Goal: Task Accomplishment & Management: Manage account settings

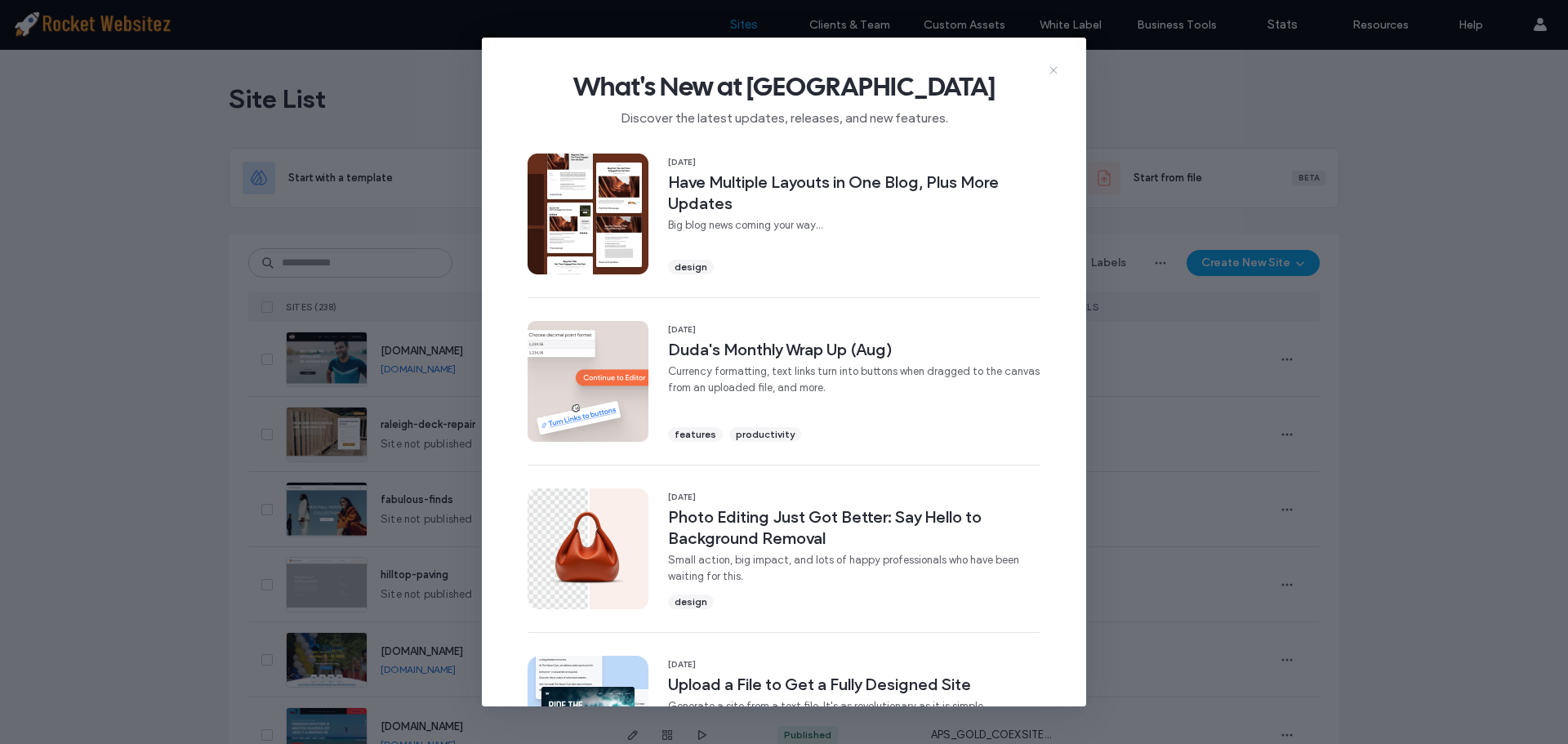
click at [1053, 70] on use at bounding box center [1053, 70] width 8 height 8
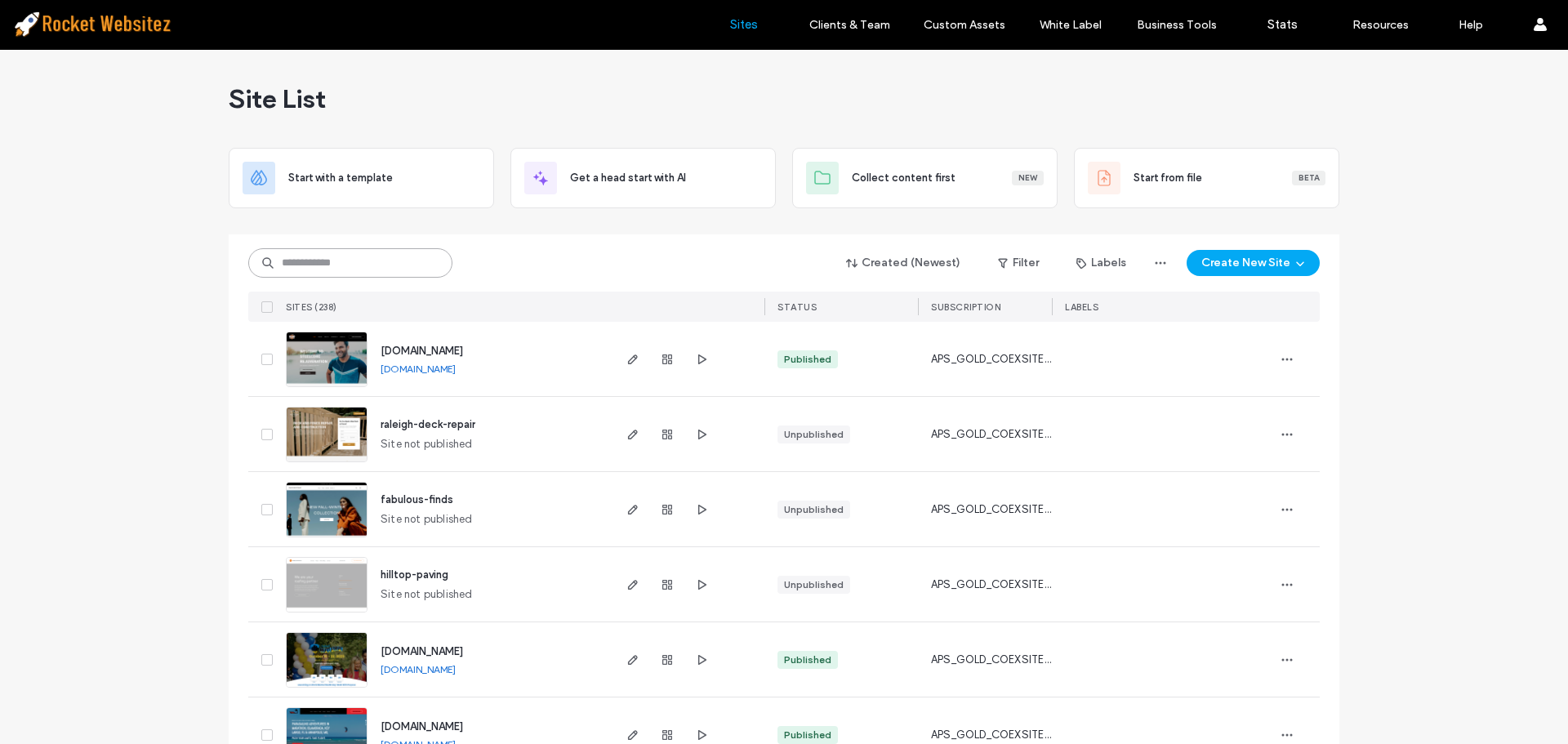
click at [292, 256] on input at bounding box center [350, 263] width 204 height 29
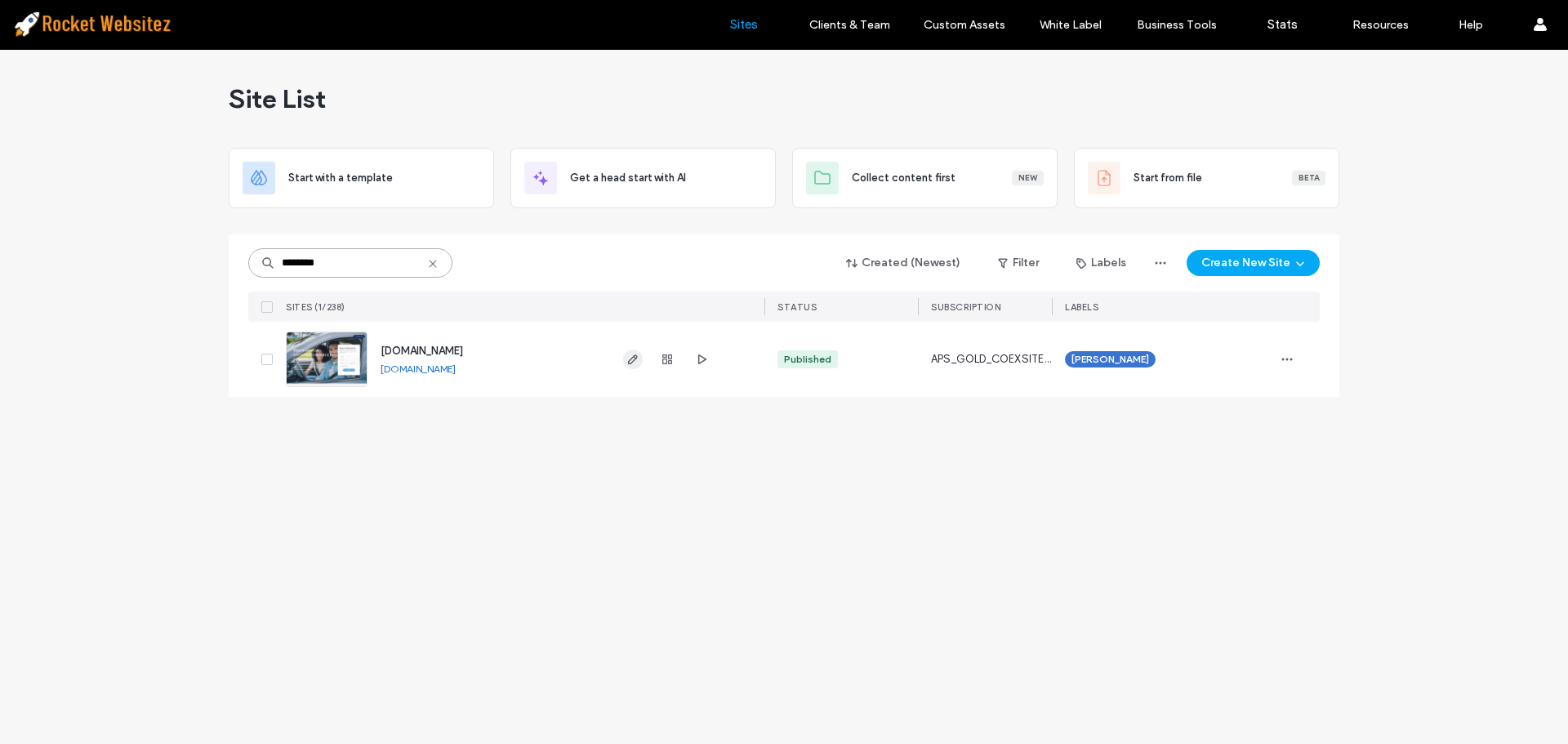
type input "********"
click at [634, 357] on use "button" at bounding box center [633, 359] width 10 height 10
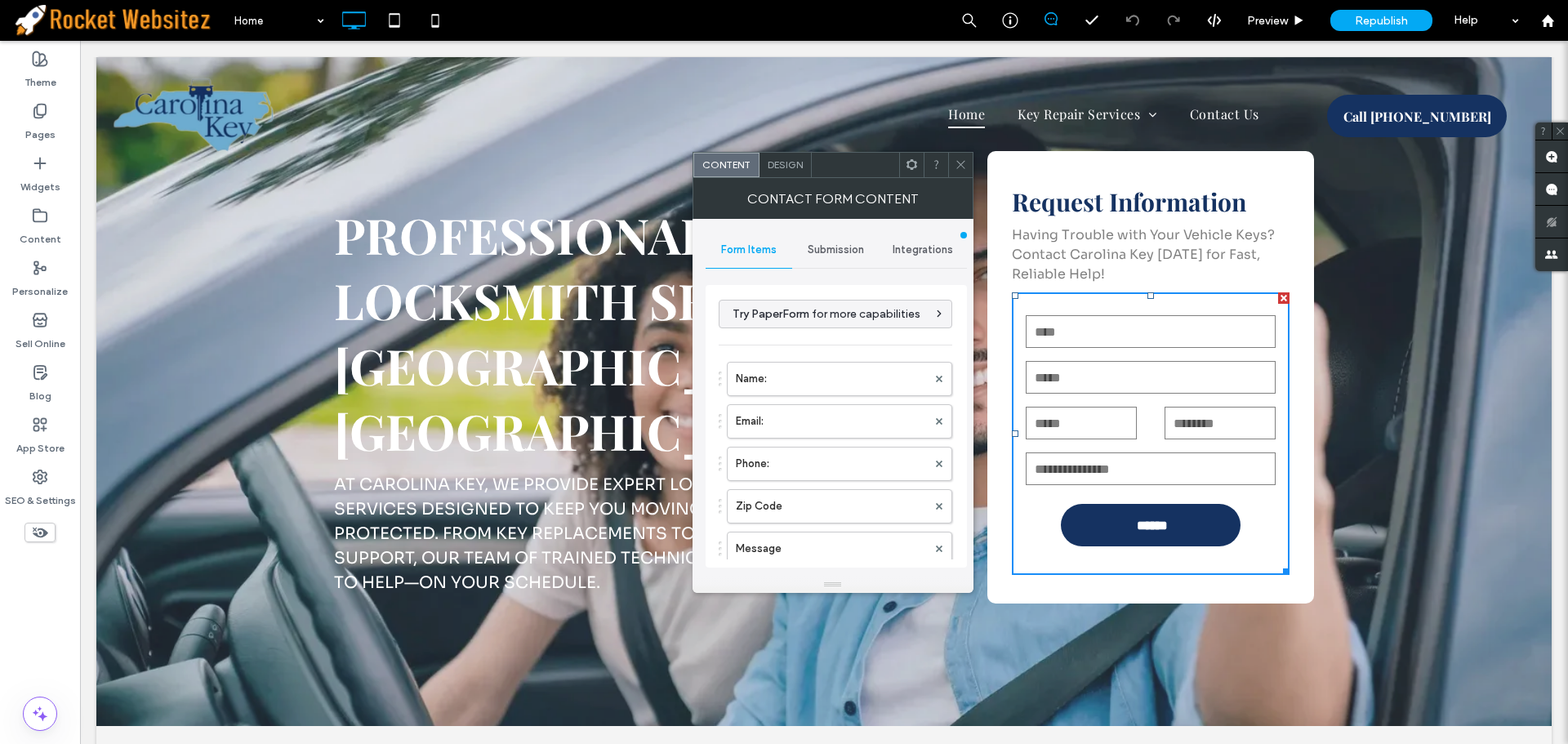
scroll to position [82, 0]
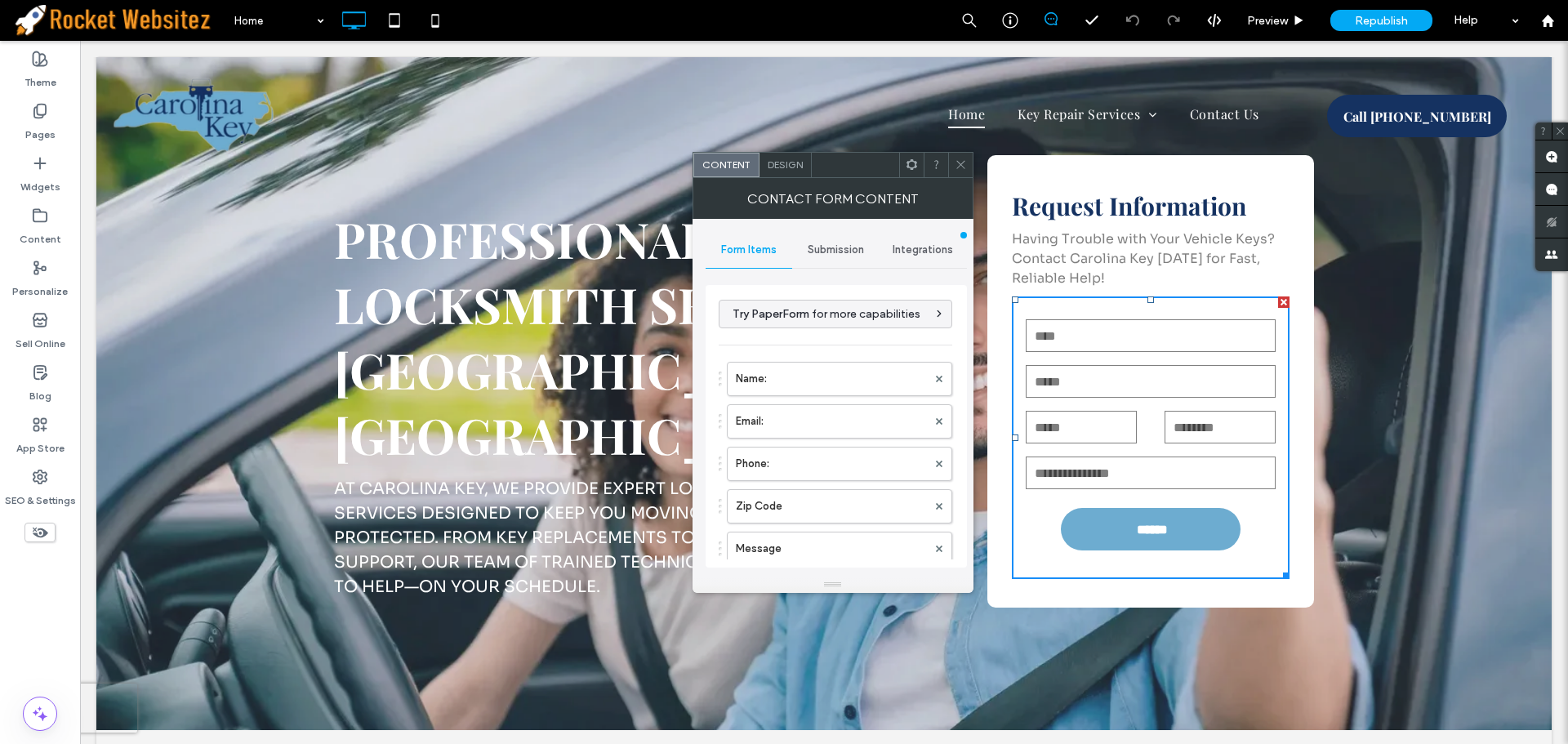
click at [1115, 341] on input "text" at bounding box center [1151, 336] width 250 height 33
click at [843, 259] on div "Submission" at bounding box center [836, 249] width 87 height 36
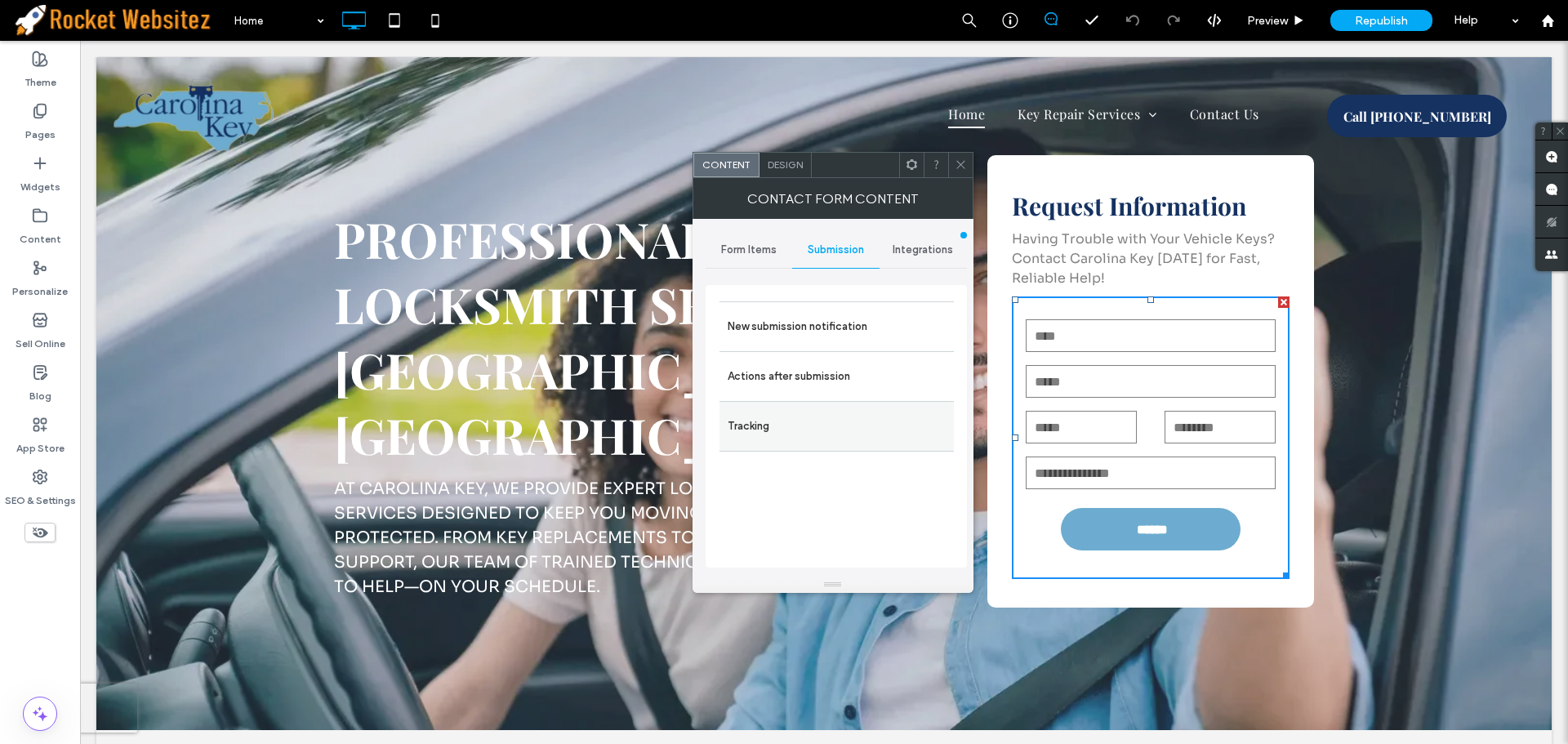
click at [800, 434] on label "Tracking" at bounding box center [837, 426] width 218 height 33
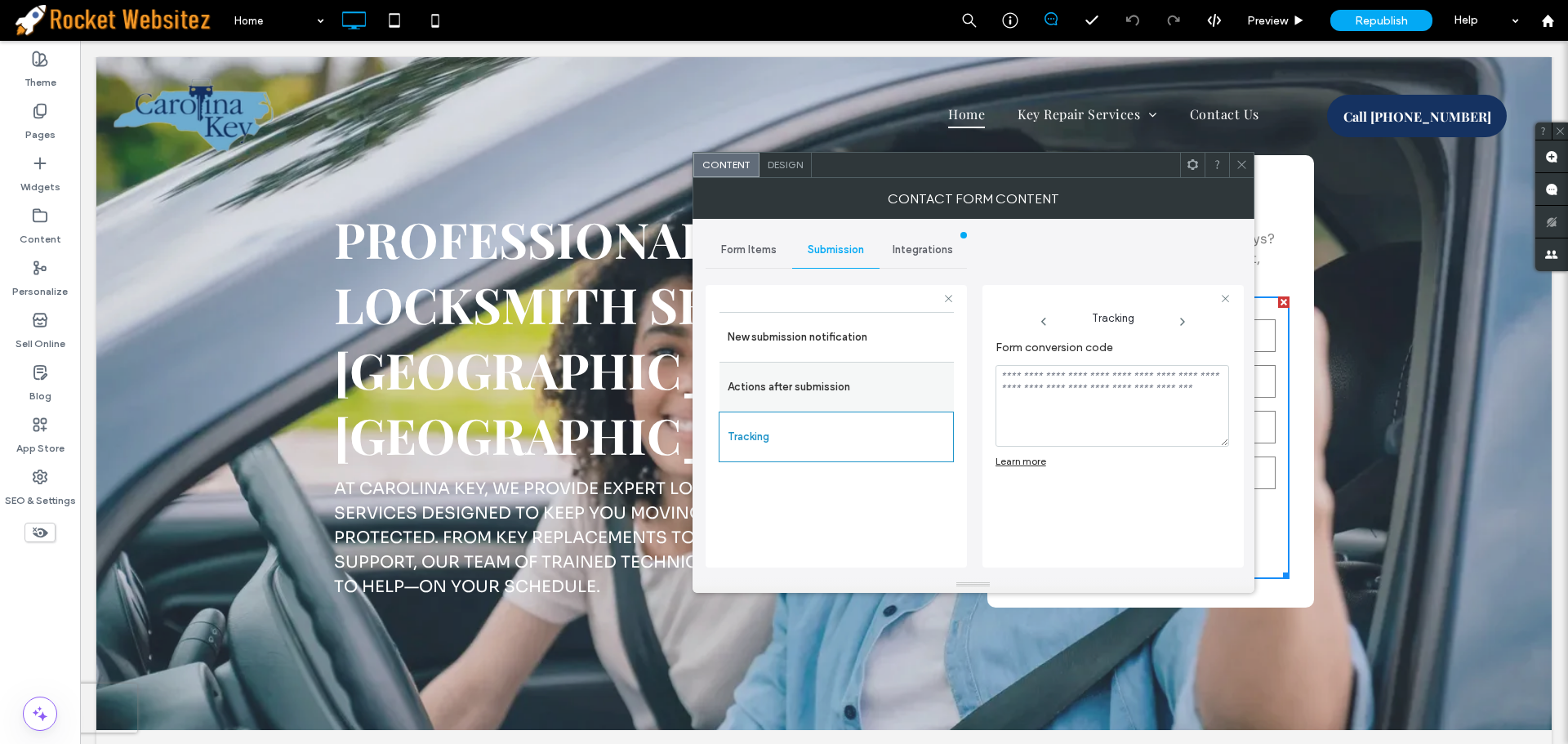
click at [801, 376] on label "Actions after submission" at bounding box center [837, 387] width 218 height 33
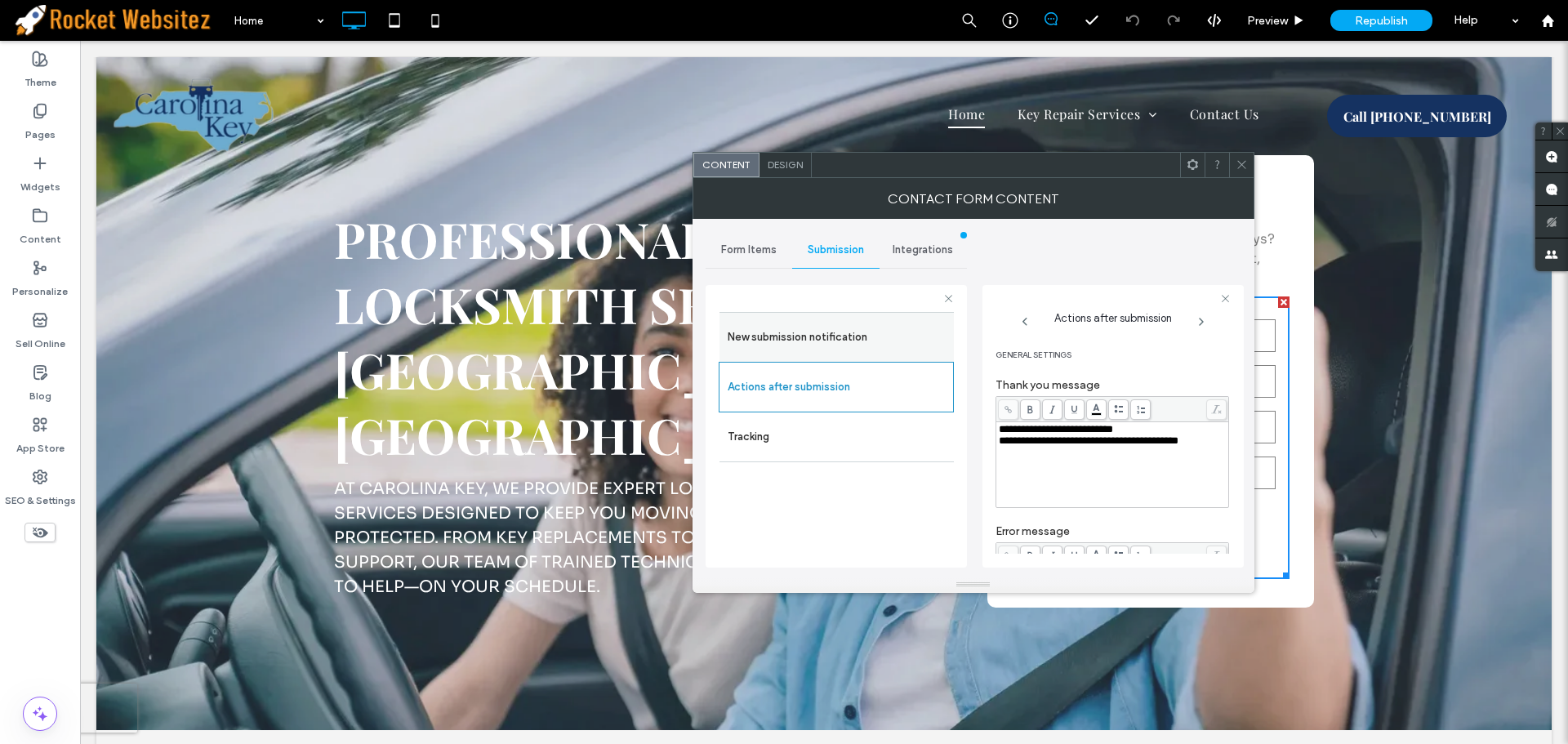
click at [810, 332] on label "New submission notification" at bounding box center [837, 337] width 218 height 33
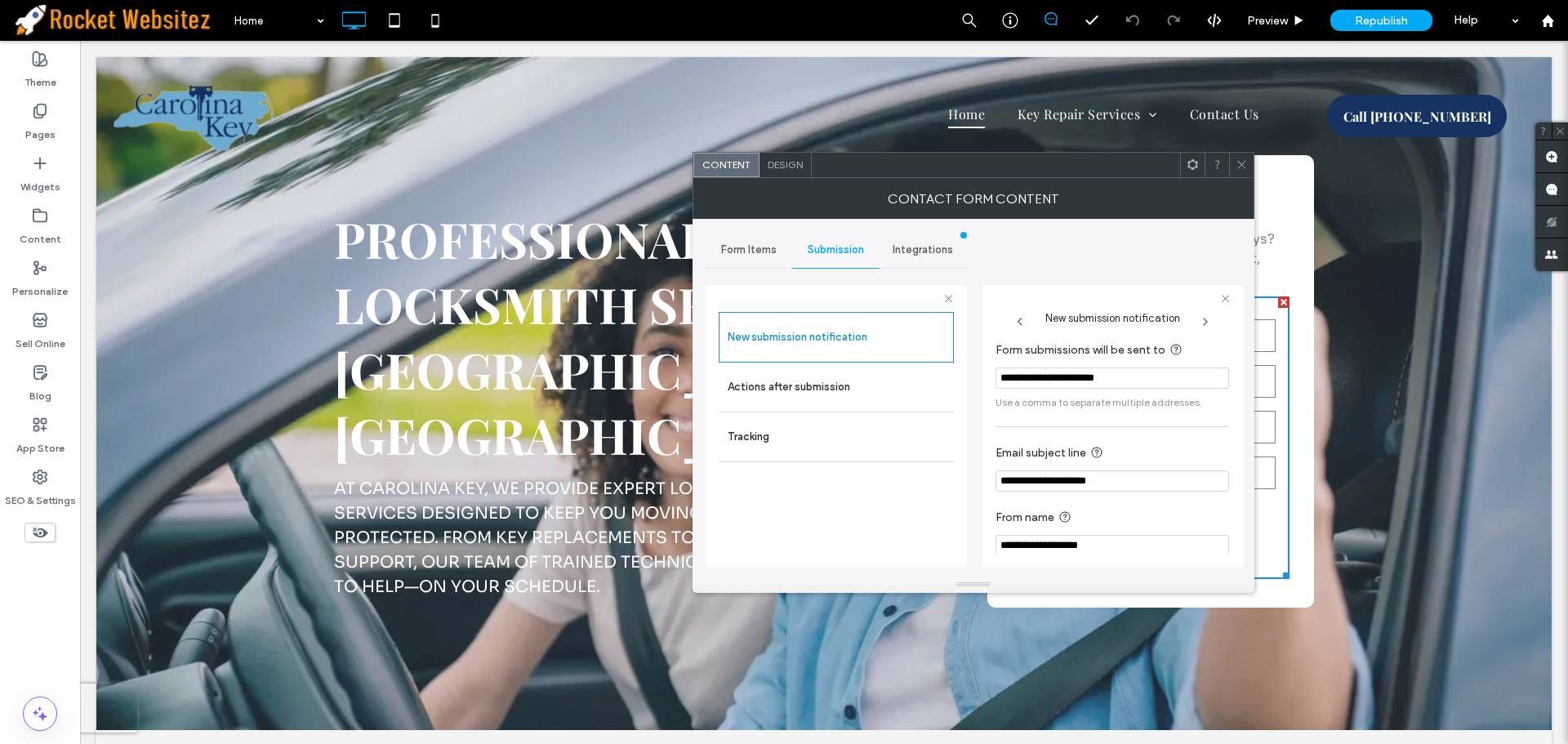
click at [1240, 169] on icon at bounding box center [1241, 164] width 13 height 13
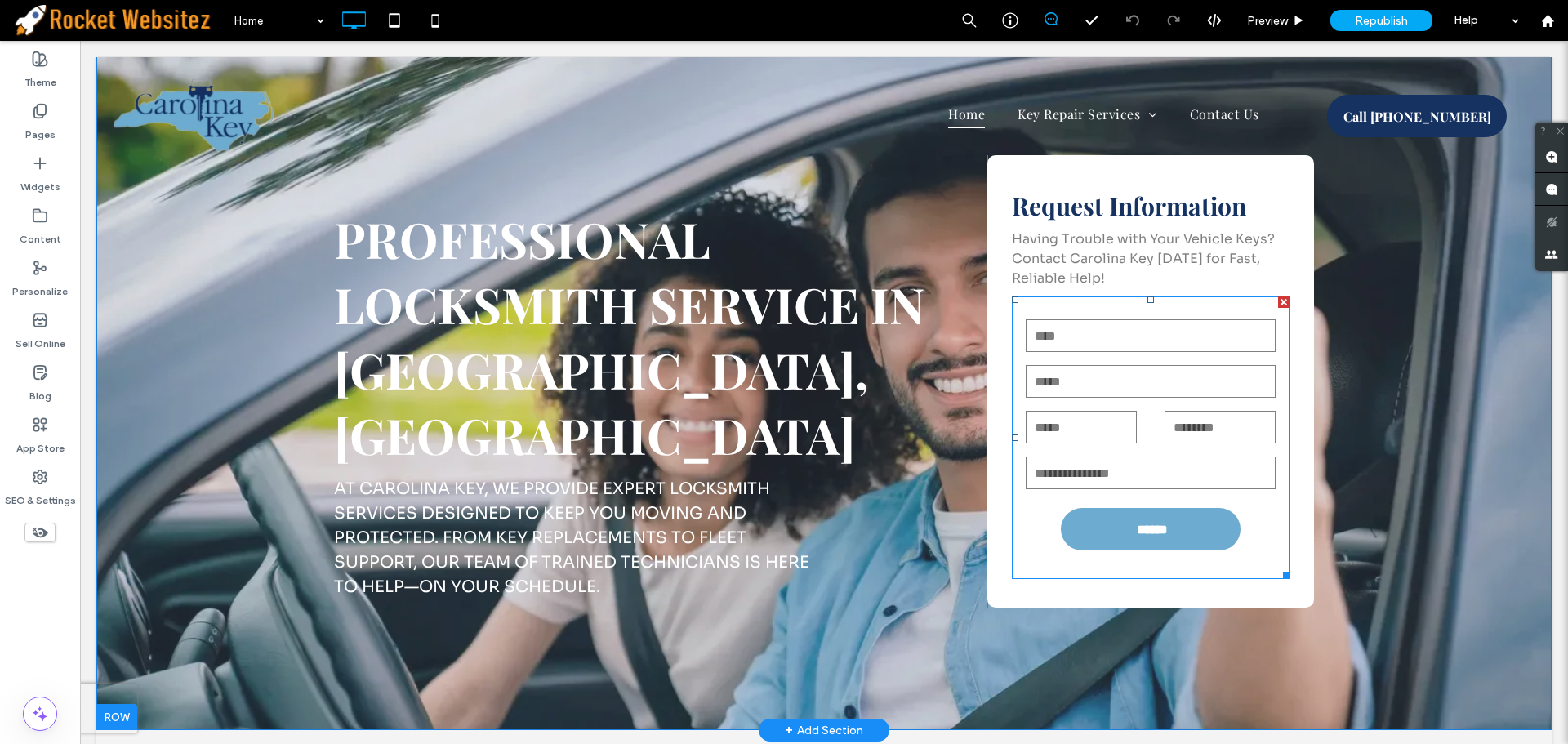
click at [1249, 366] on input "email" at bounding box center [1151, 382] width 250 height 33
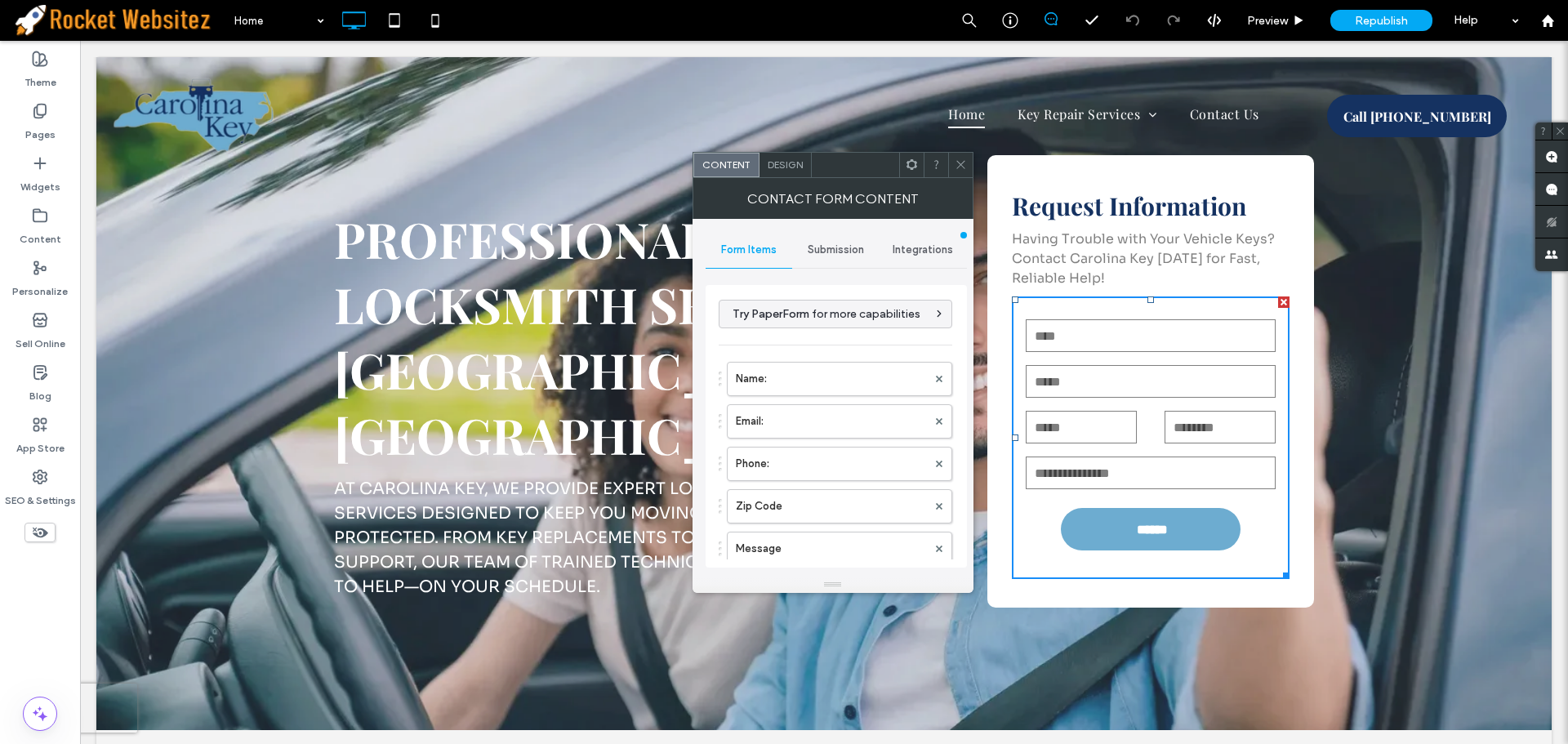
click at [791, 171] on div "Design" at bounding box center [785, 164] width 52 height 24
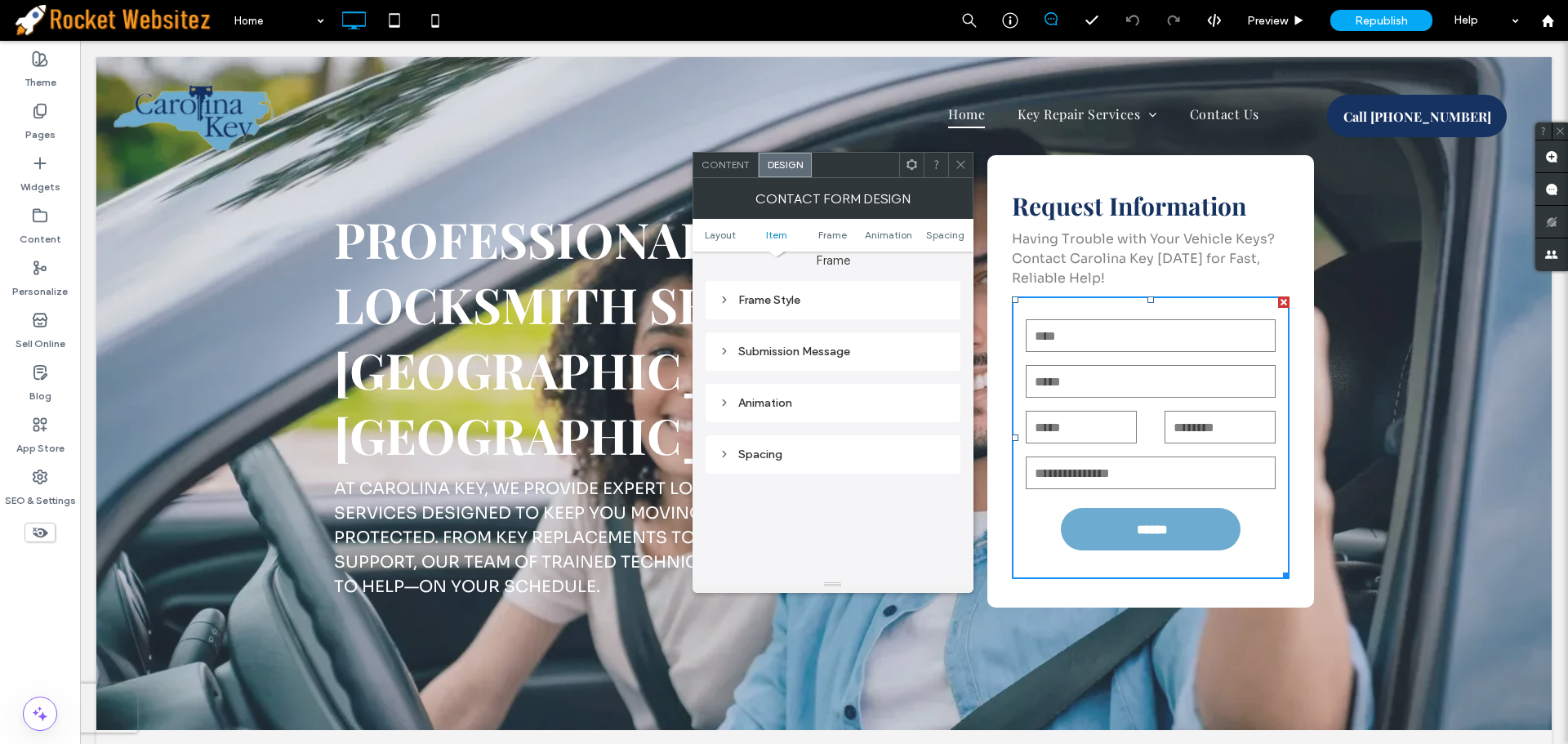
scroll to position [490, 0]
click at [959, 163] on icon at bounding box center [960, 164] width 13 height 13
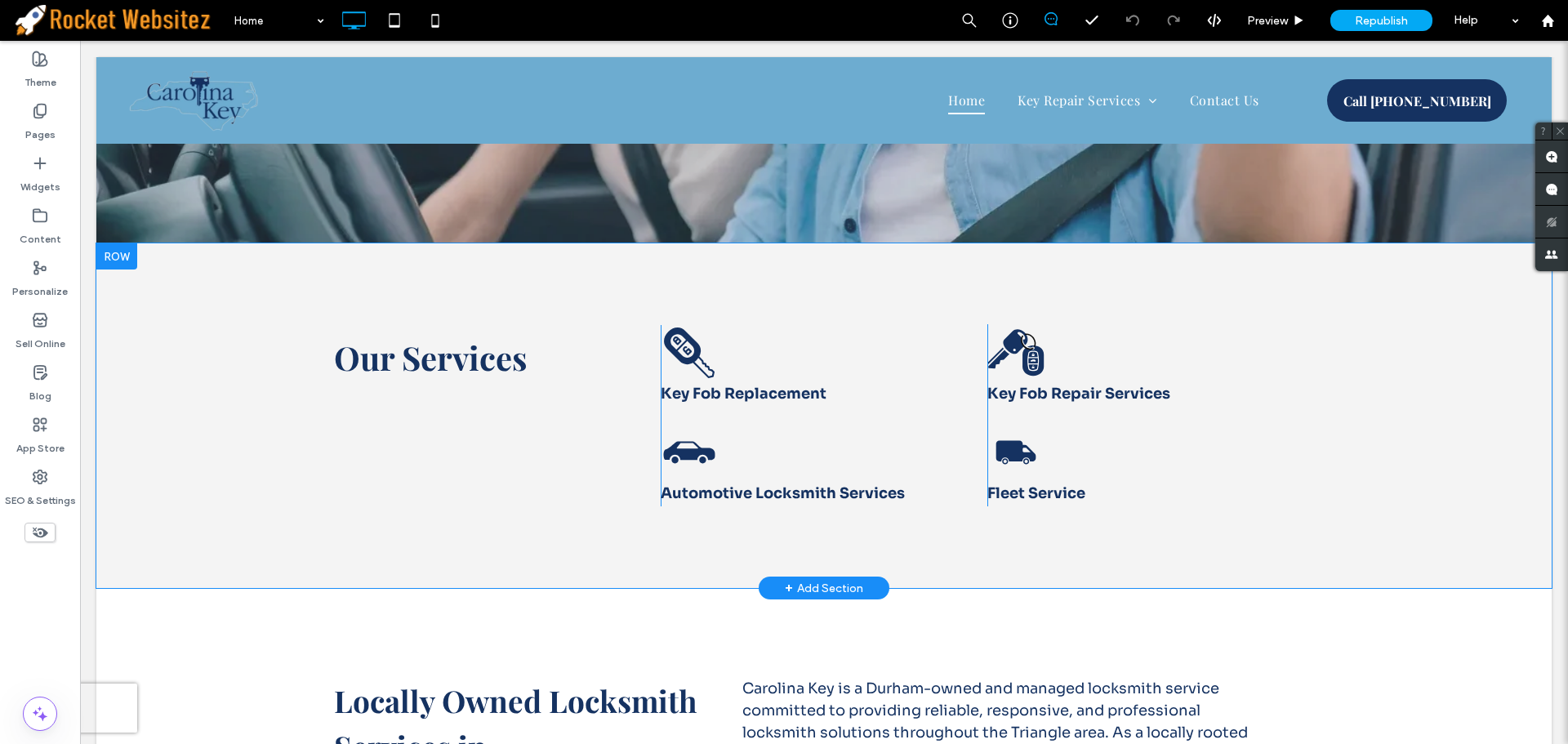
scroll to position [653, 0]
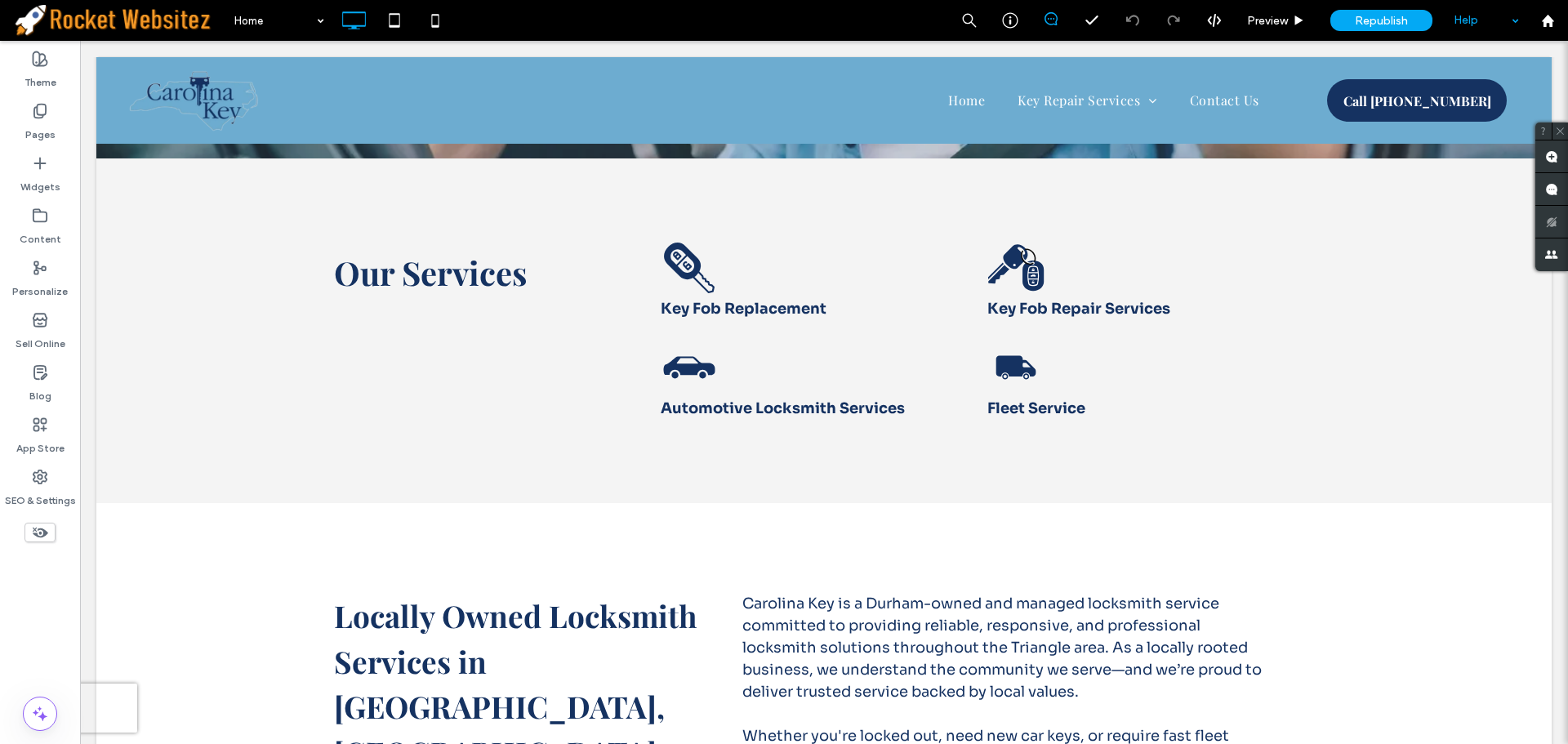
click at [1470, 22] on div "Help" at bounding box center [1486, 20] width 82 height 41
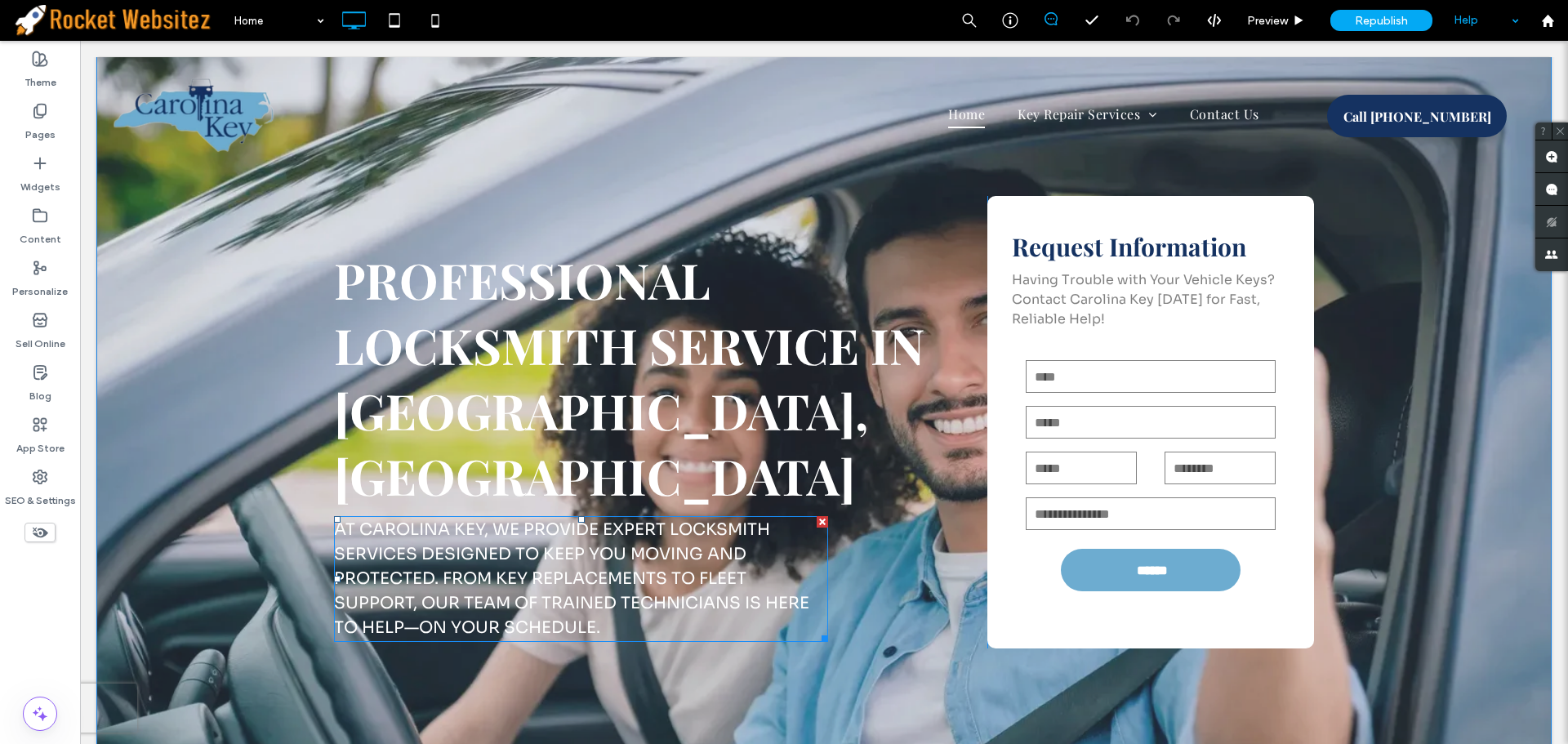
scroll to position [0, 0]
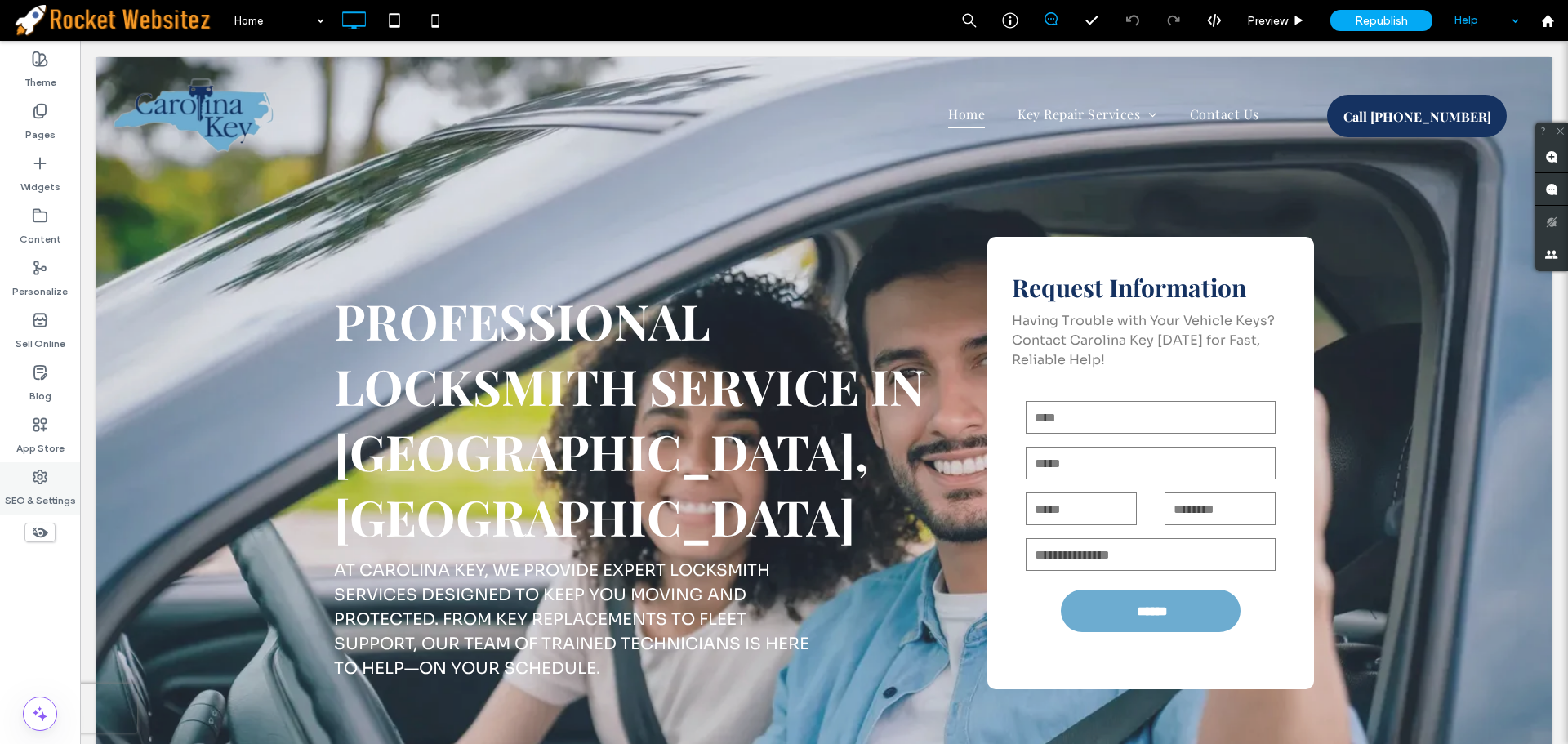
click at [28, 473] on div "SEO & Settings" at bounding box center [40, 488] width 80 height 52
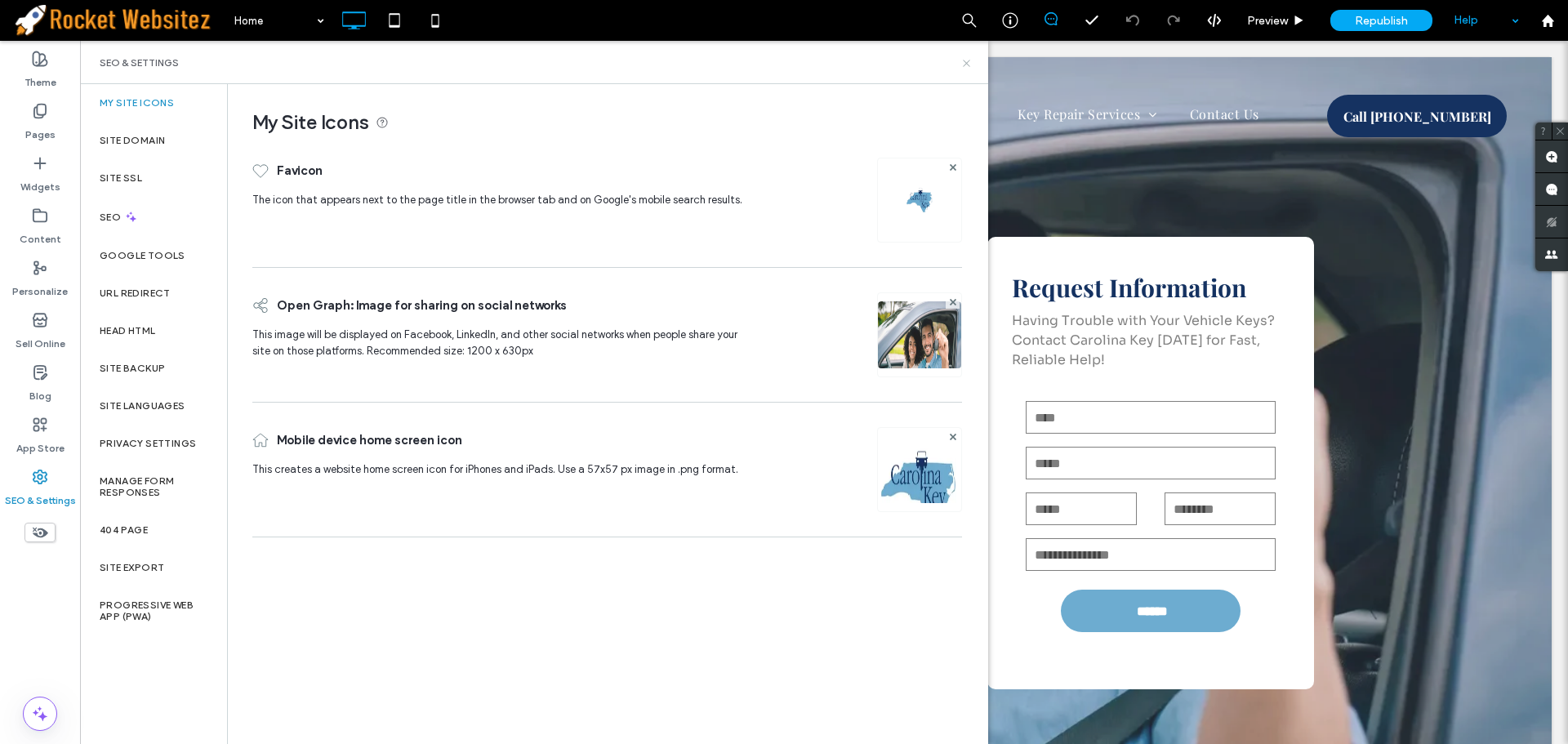
click at [965, 64] on use at bounding box center [966, 63] width 7 height 7
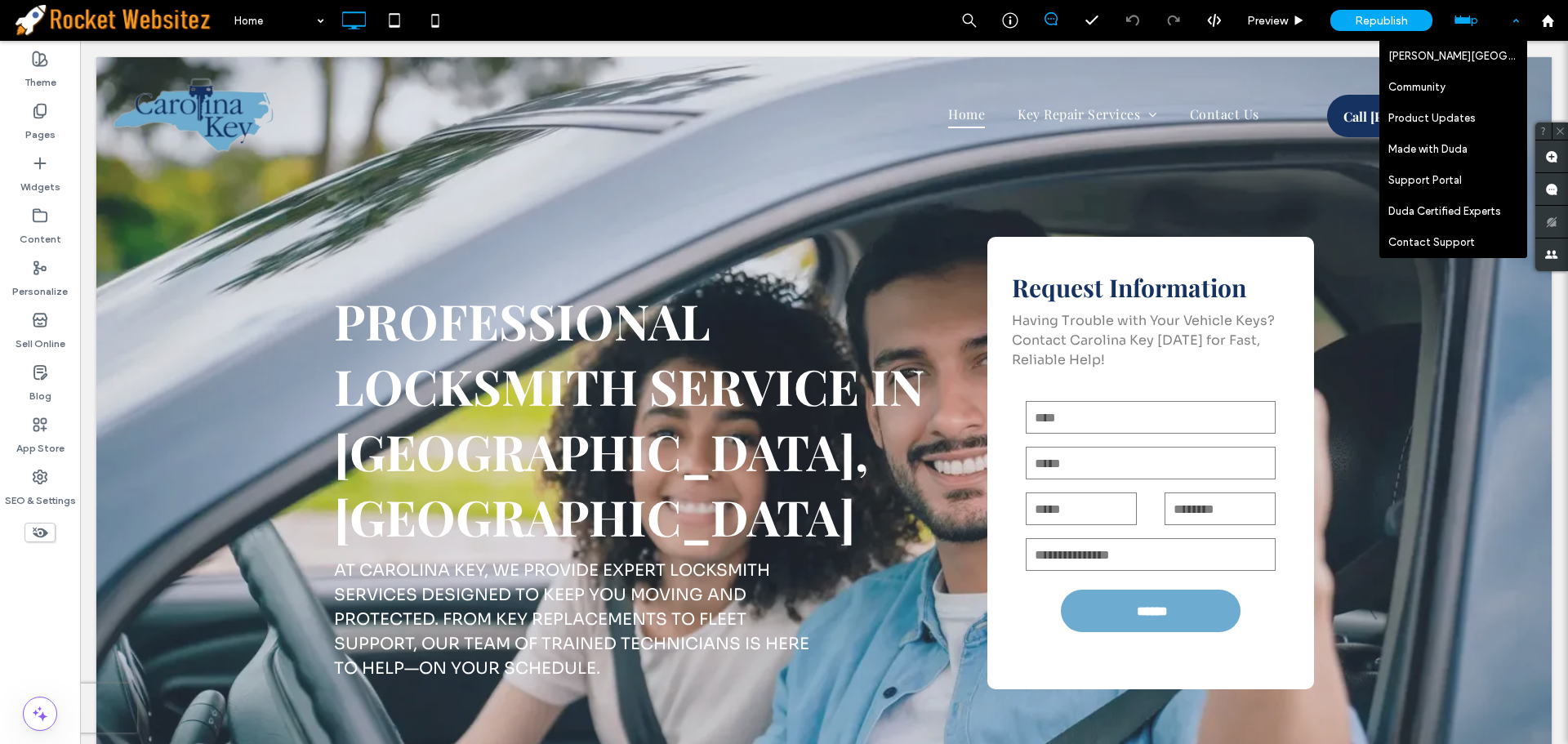
click at [1472, 33] on div "Help" at bounding box center [1486, 20] width 82 height 41
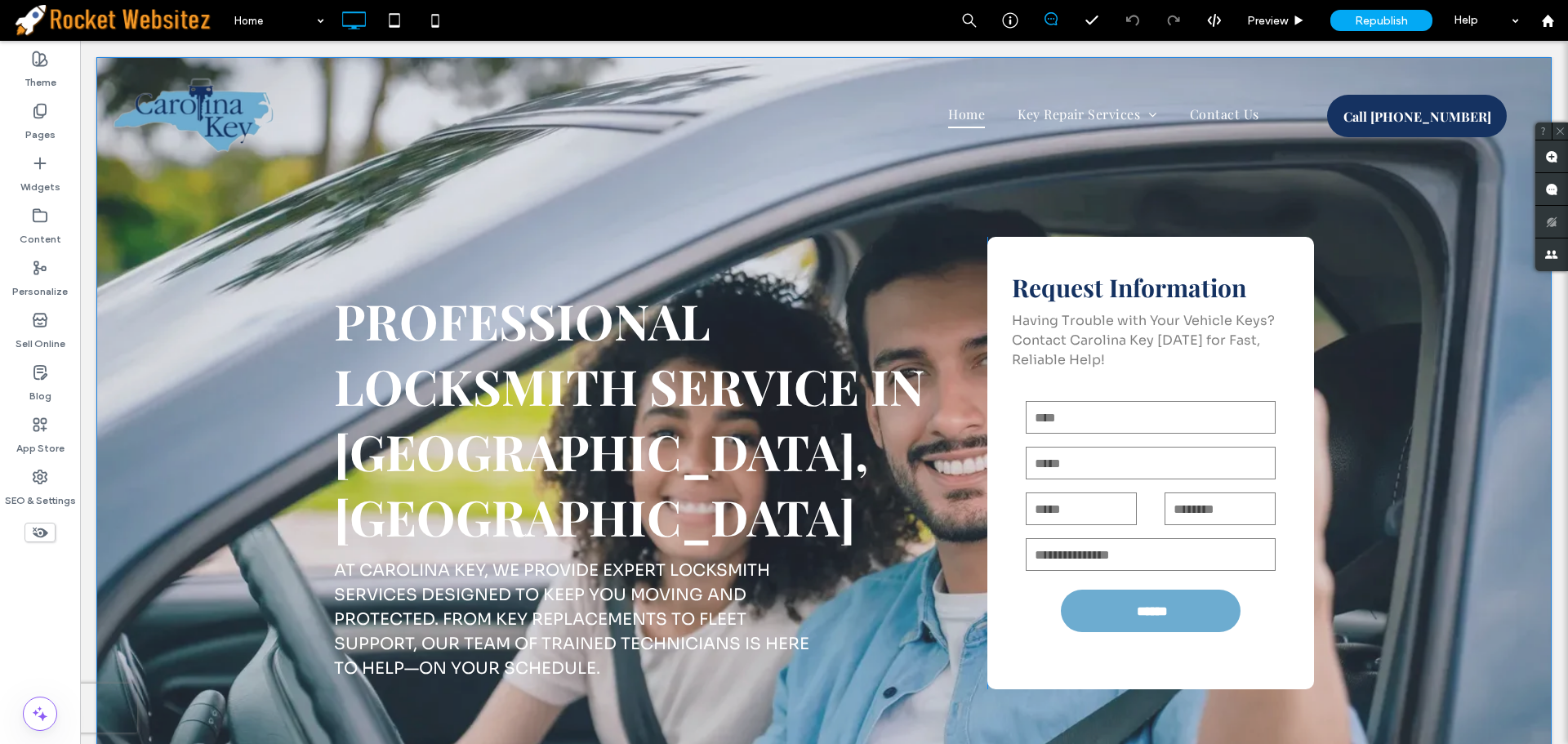
click at [1315, 191] on div "PROFESSIONAL LOCKSMITH SERVICE IN DURHAM, NC At Carolina Key , we provide exper…" at bounding box center [824, 434] width 1455 height 755
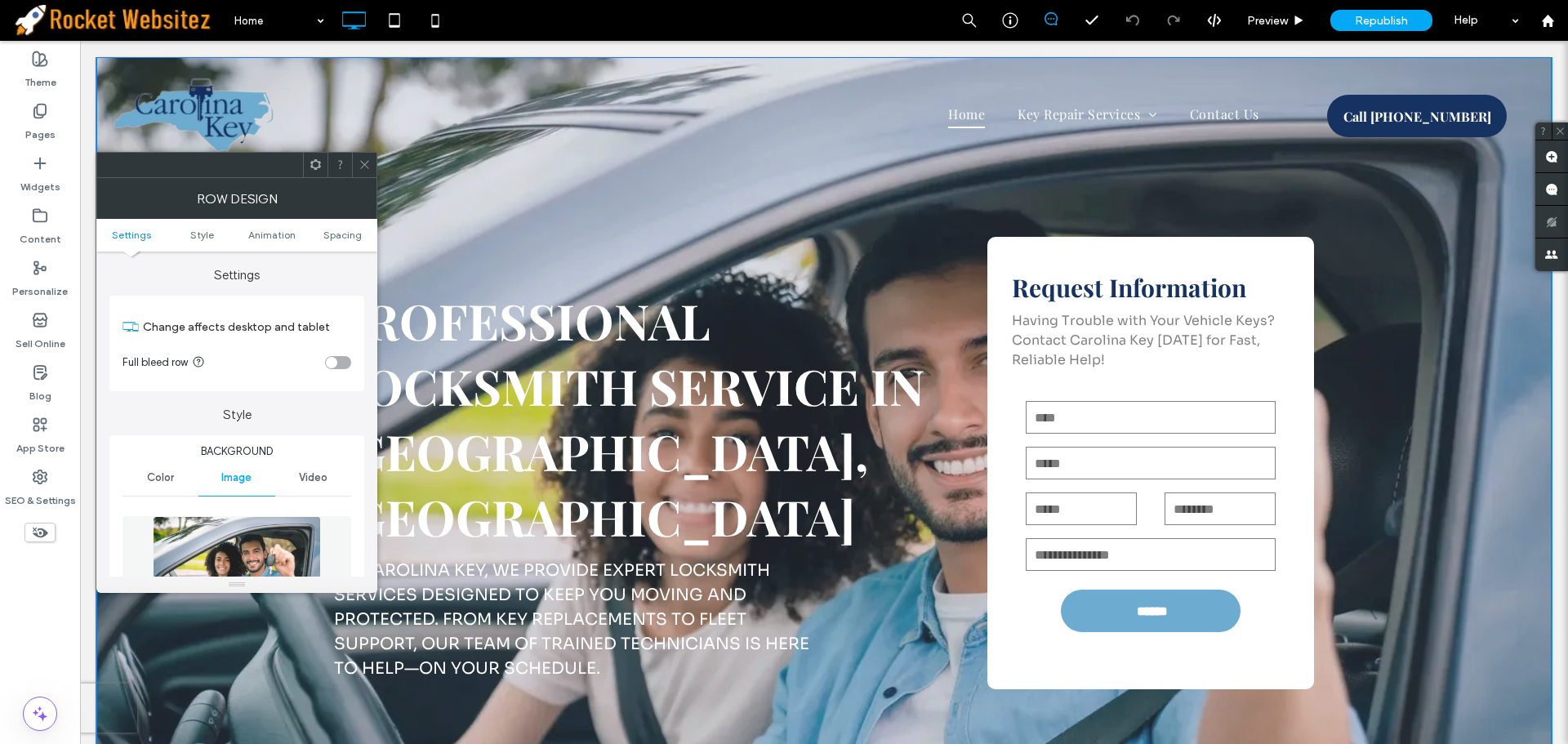
click at [1139, 518] on div "Phone:" at bounding box center [1081, 508] width 139 height 38
click at [369, 162] on icon at bounding box center [364, 164] width 13 height 13
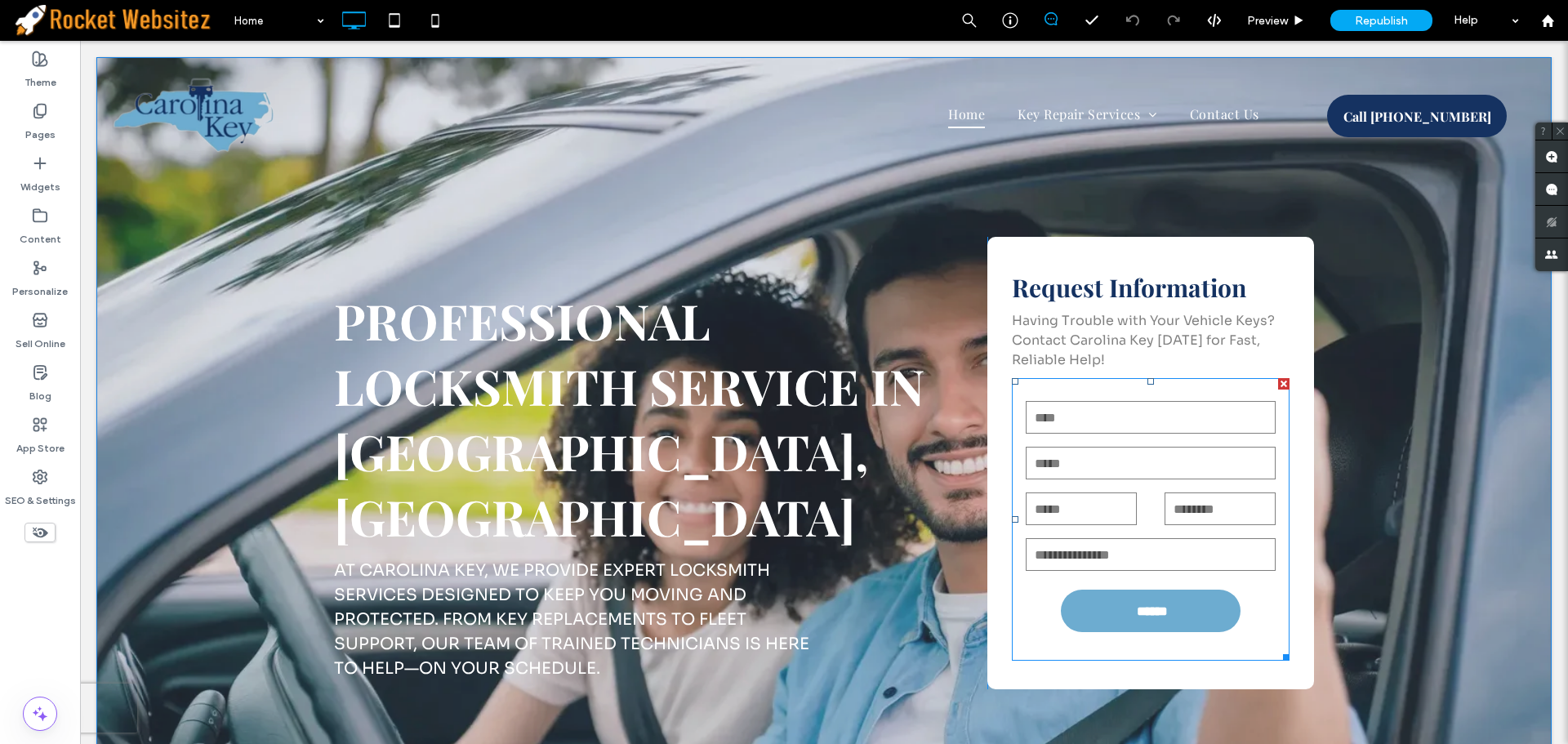
click at [1213, 465] on input "email" at bounding box center [1151, 463] width 250 height 33
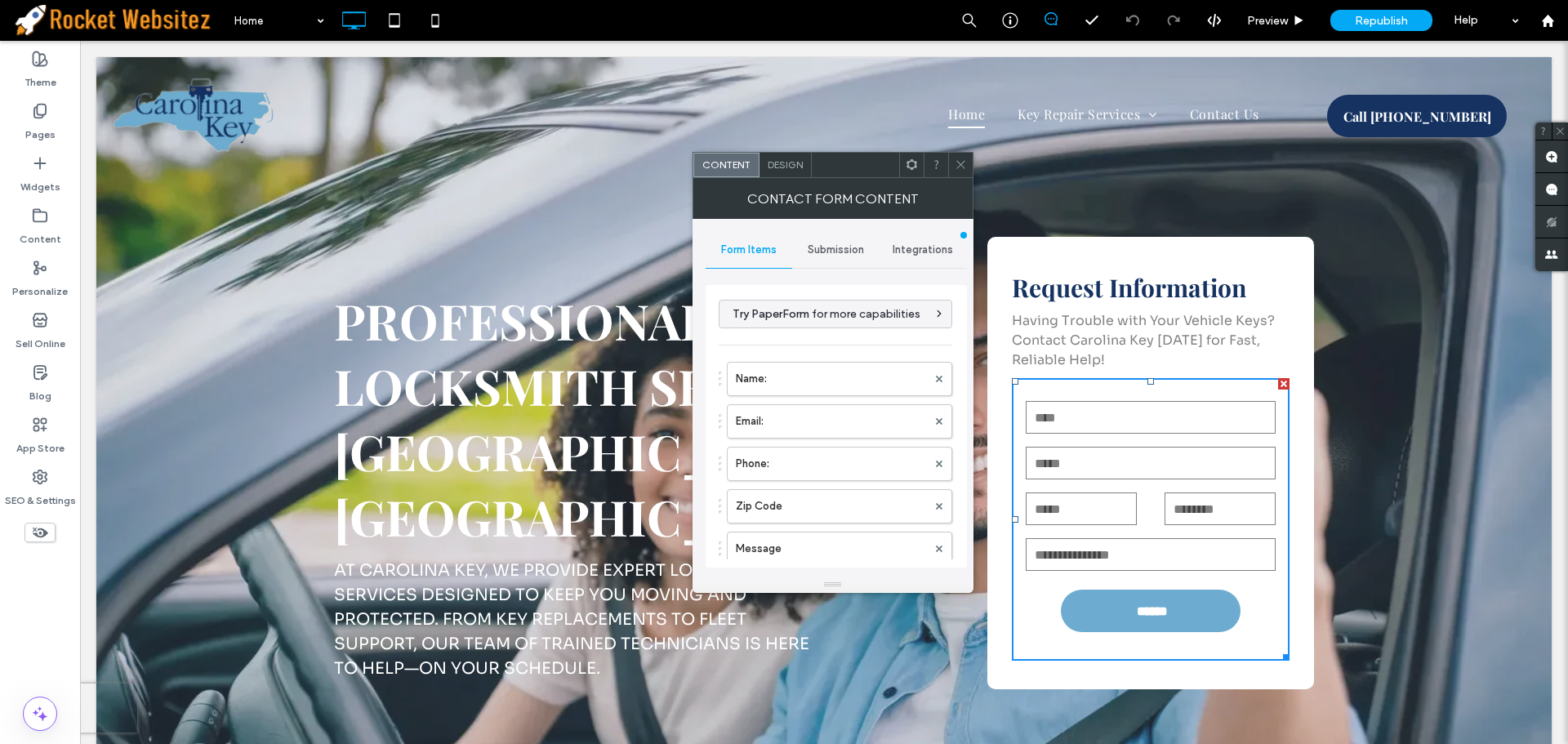
click at [828, 252] on span "Submission" at bounding box center [836, 250] width 56 height 14
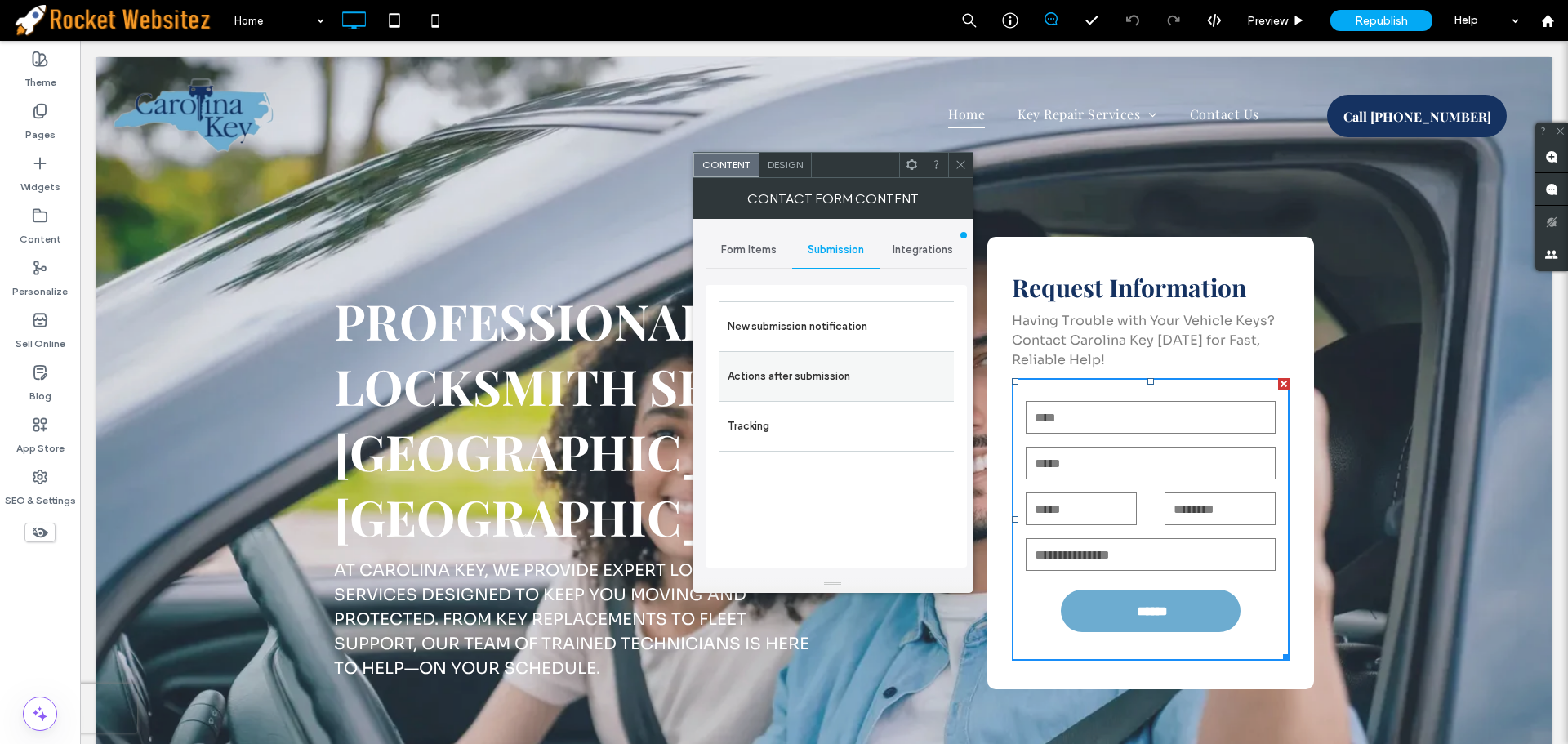
click at [814, 367] on label "Actions after submission" at bounding box center [837, 377] width 218 height 33
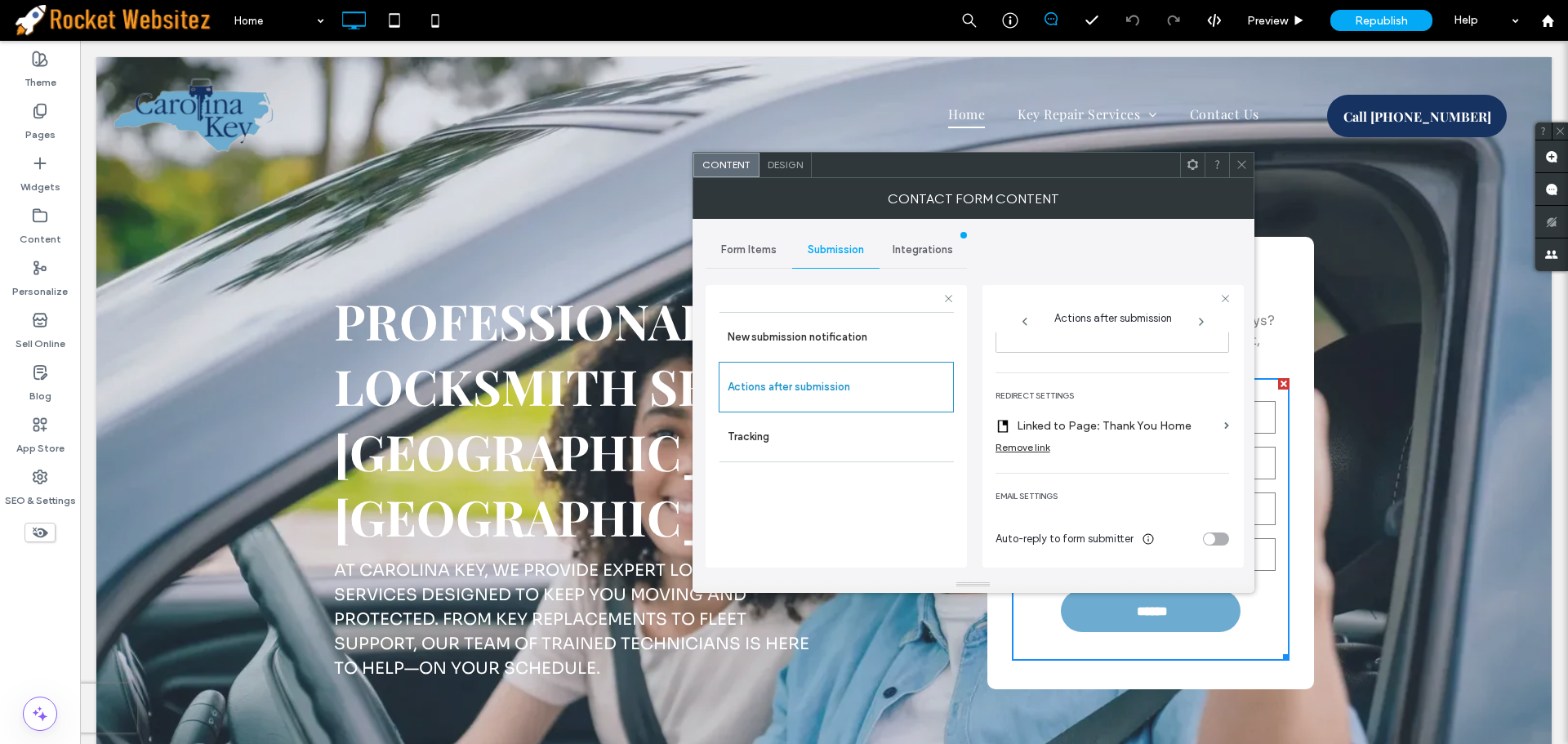
scroll to position [302, 0]
click at [1215, 540] on div "toggle" at bounding box center [1215, 538] width 26 height 14
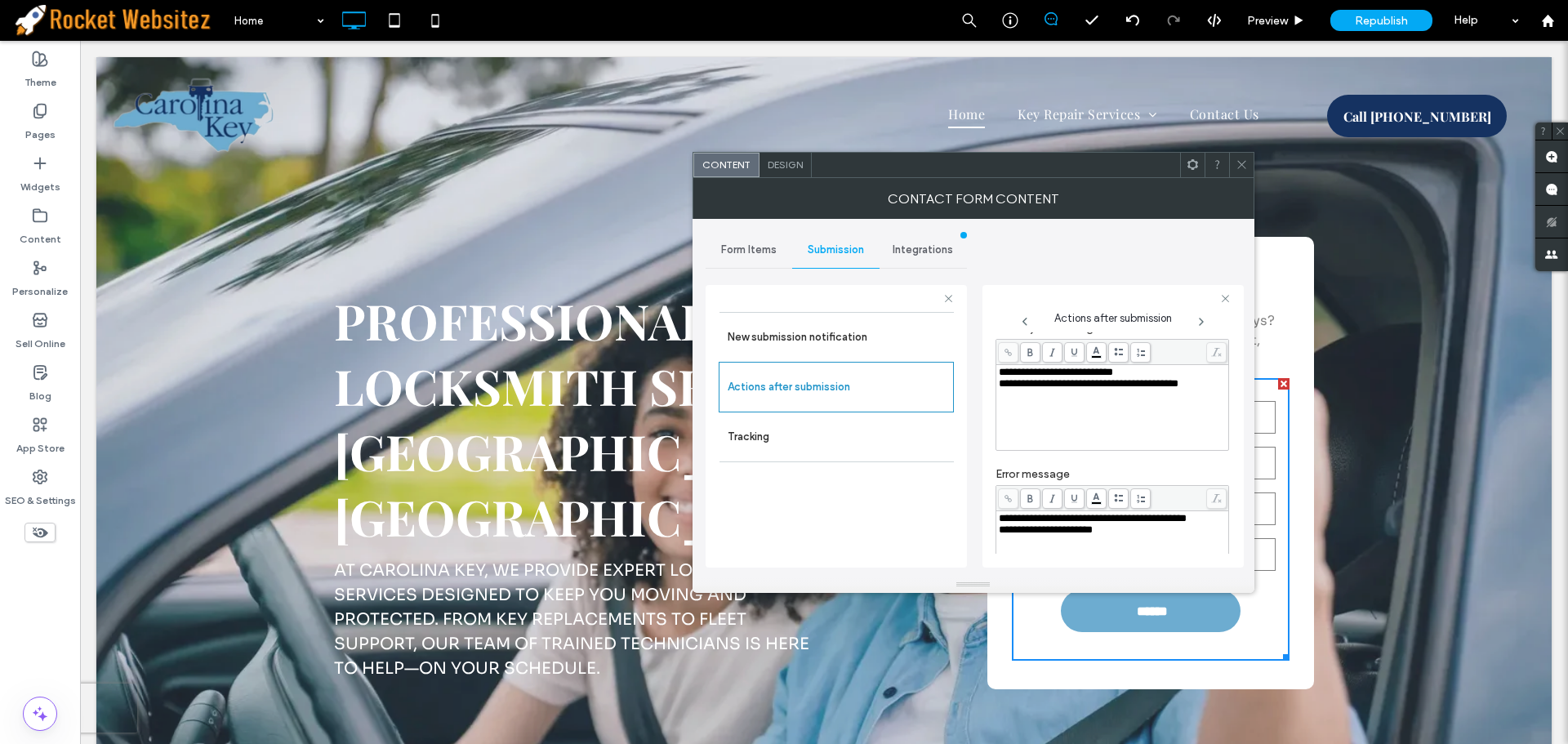
scroll to position [0, 0]
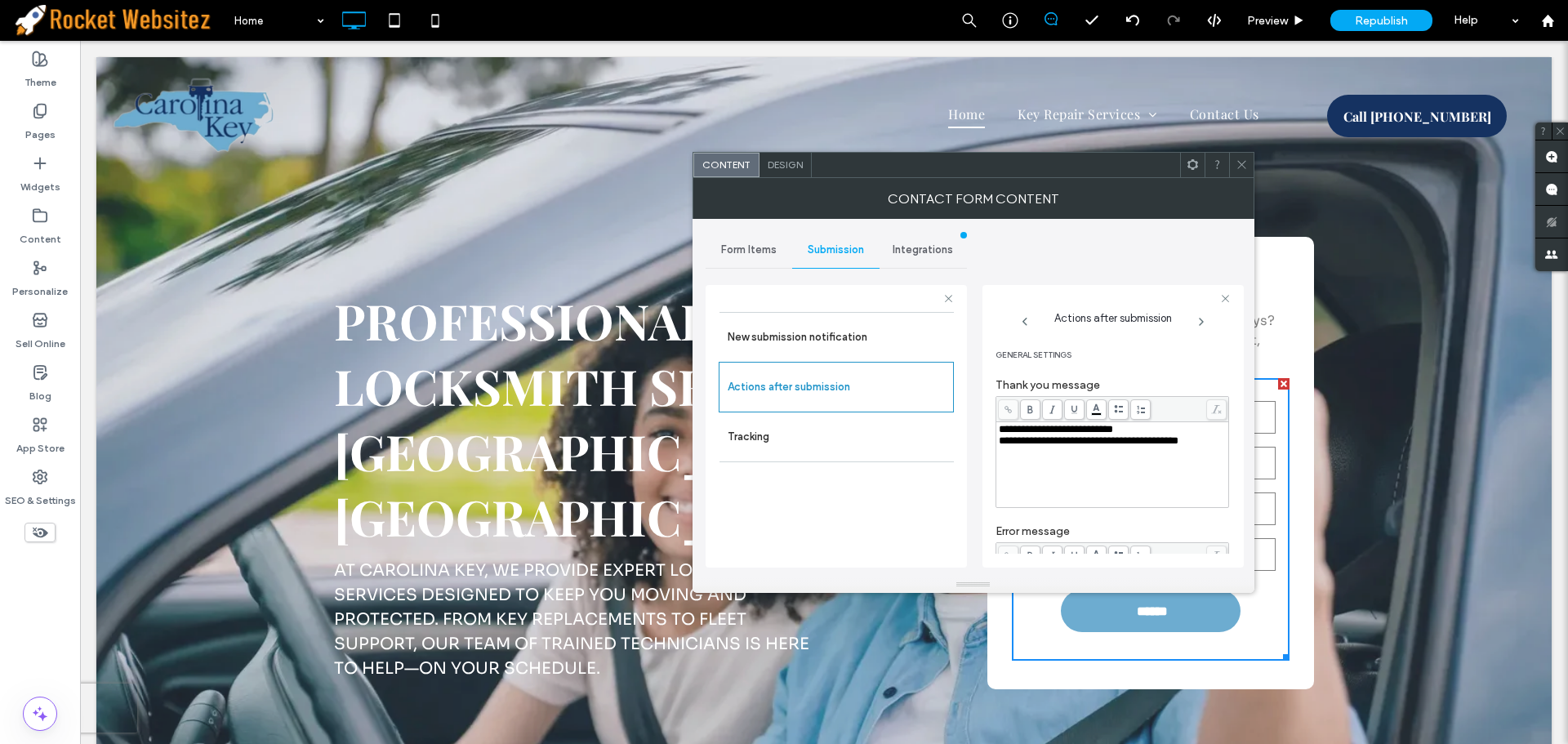
click at [1196, 320] on icon at bounding box center [1202, 322] width 14 height 14
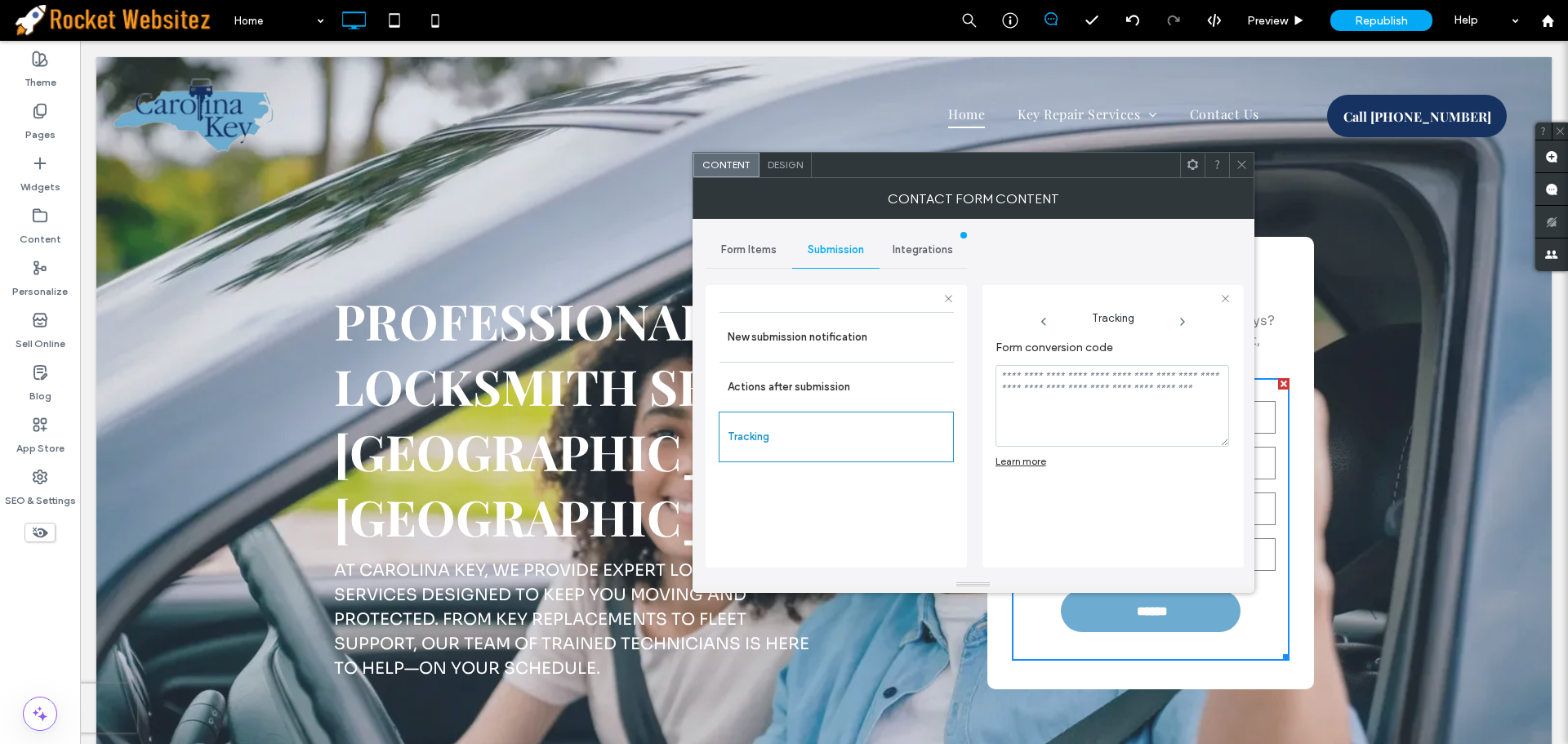
click at [1044, 325] on use at bounding box center [1043, 322] width 5 height 8
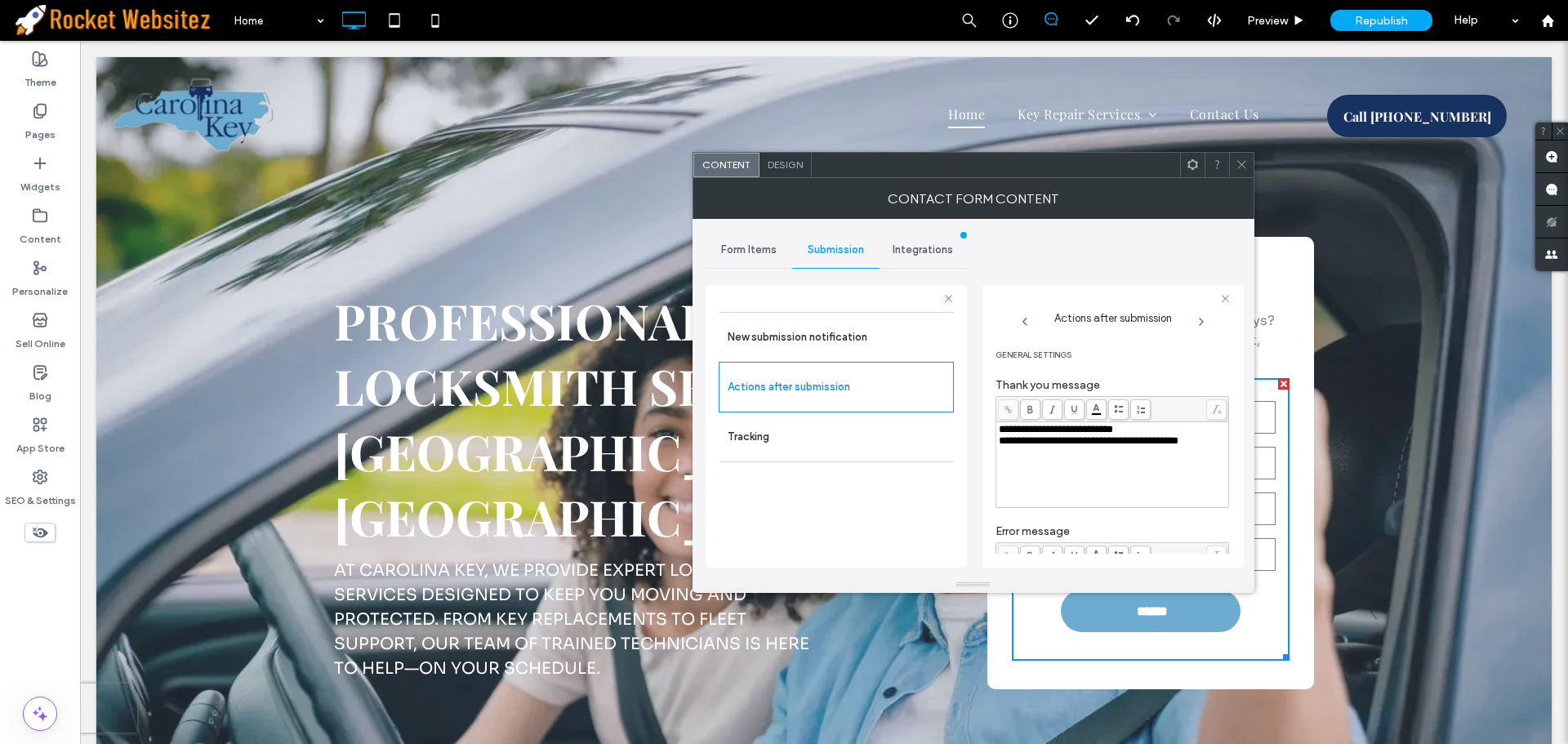
click at [1021, 325] on icon at bounding box center [1025, 322] width 14 height 14
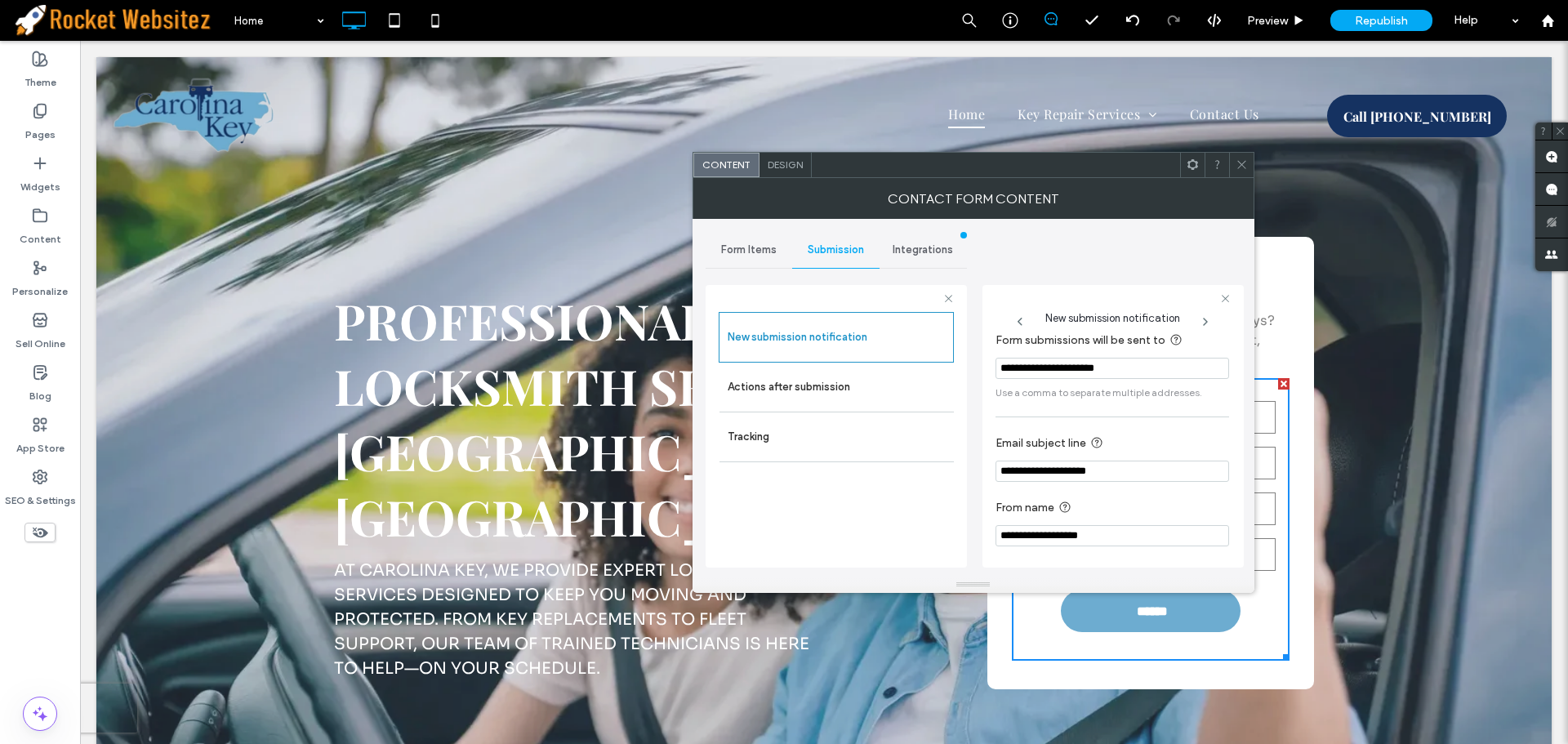
scroll to position [14, 0]
click at [749, 255] on span "Form Items" at bounding box center [748, 250] width 55 height 14
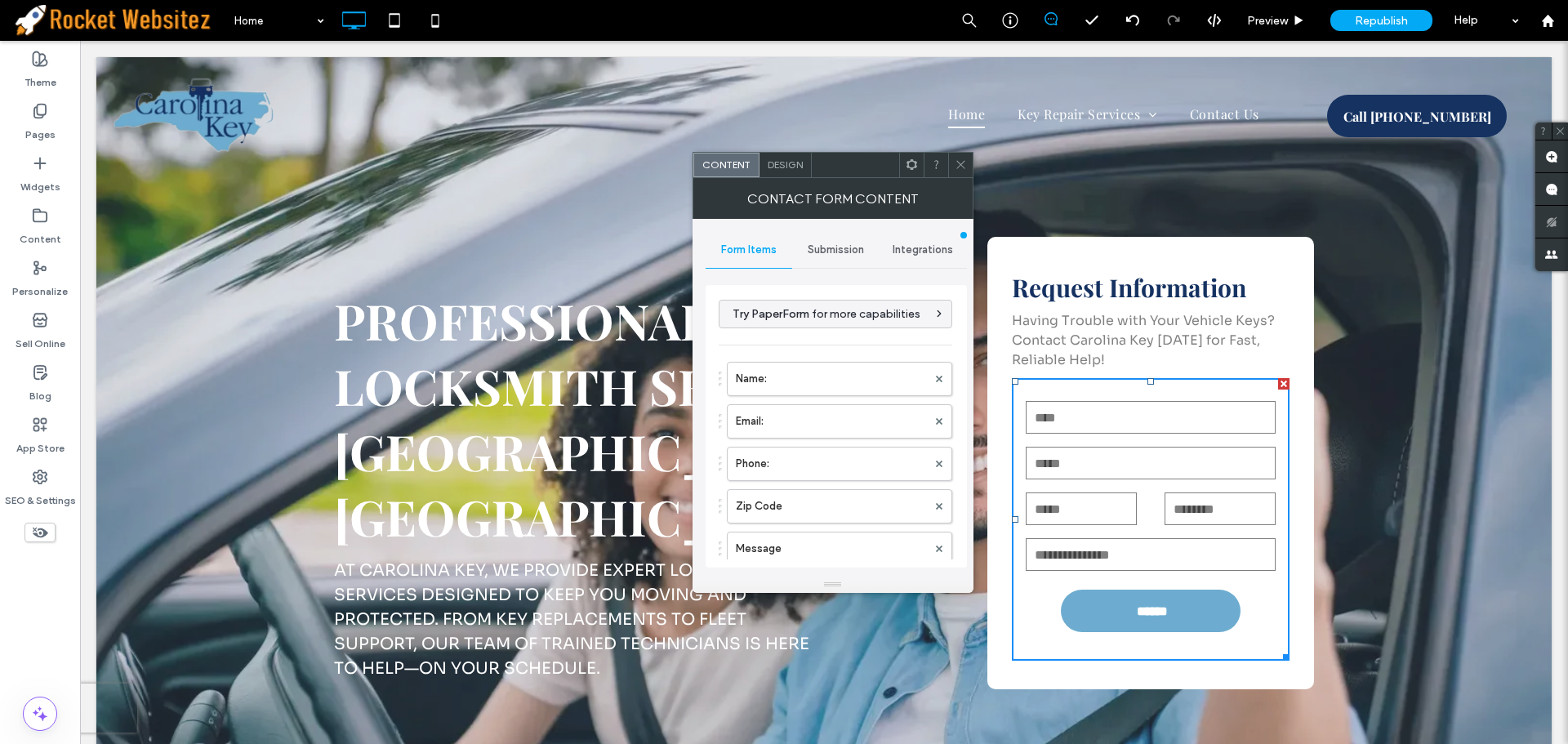
click at [840, 252] on span "Submission" at bounding box center [836, 250] width 56 height 14
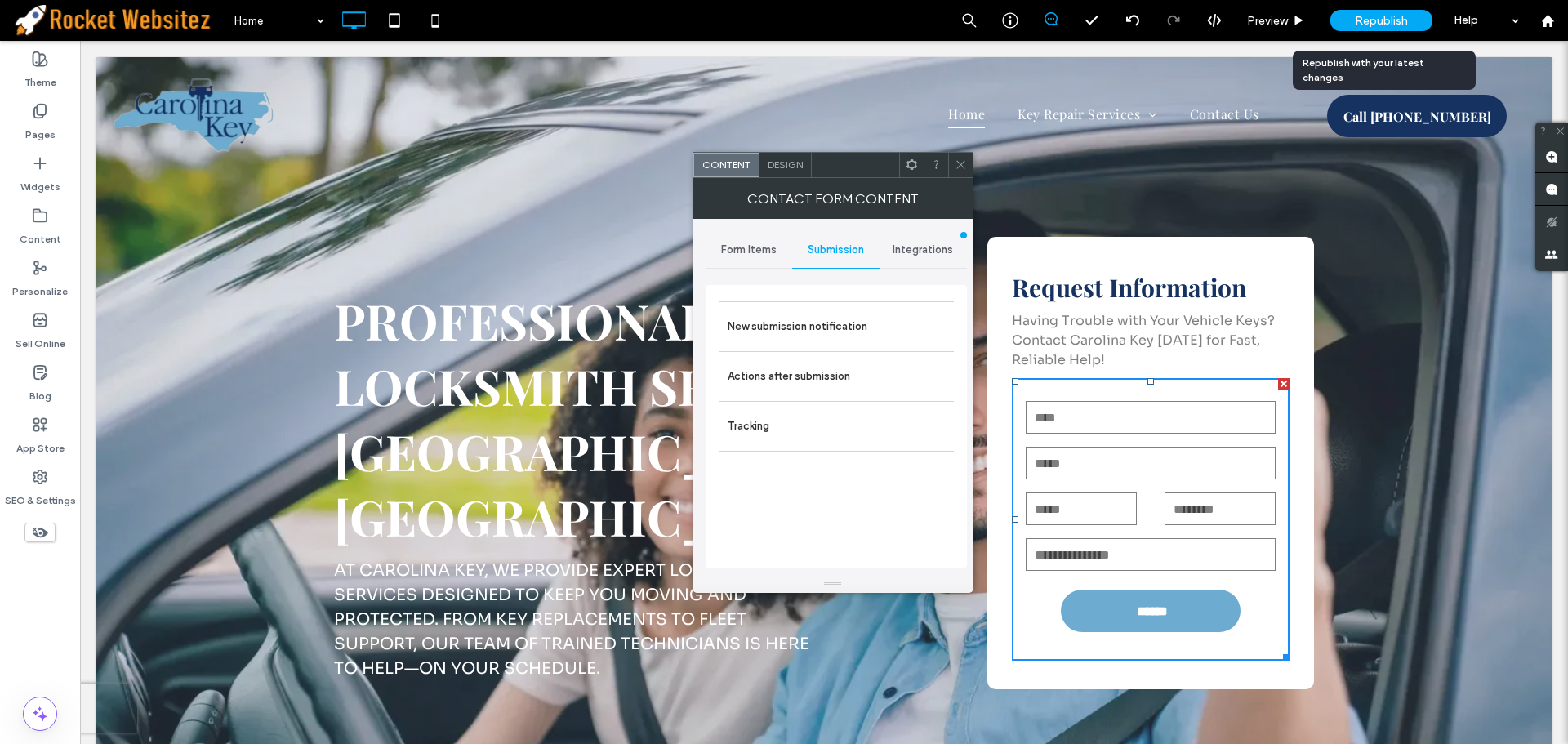
click at [1409, 20] on div "Republish" at bounding box center [1382, 20] width 102 height 21
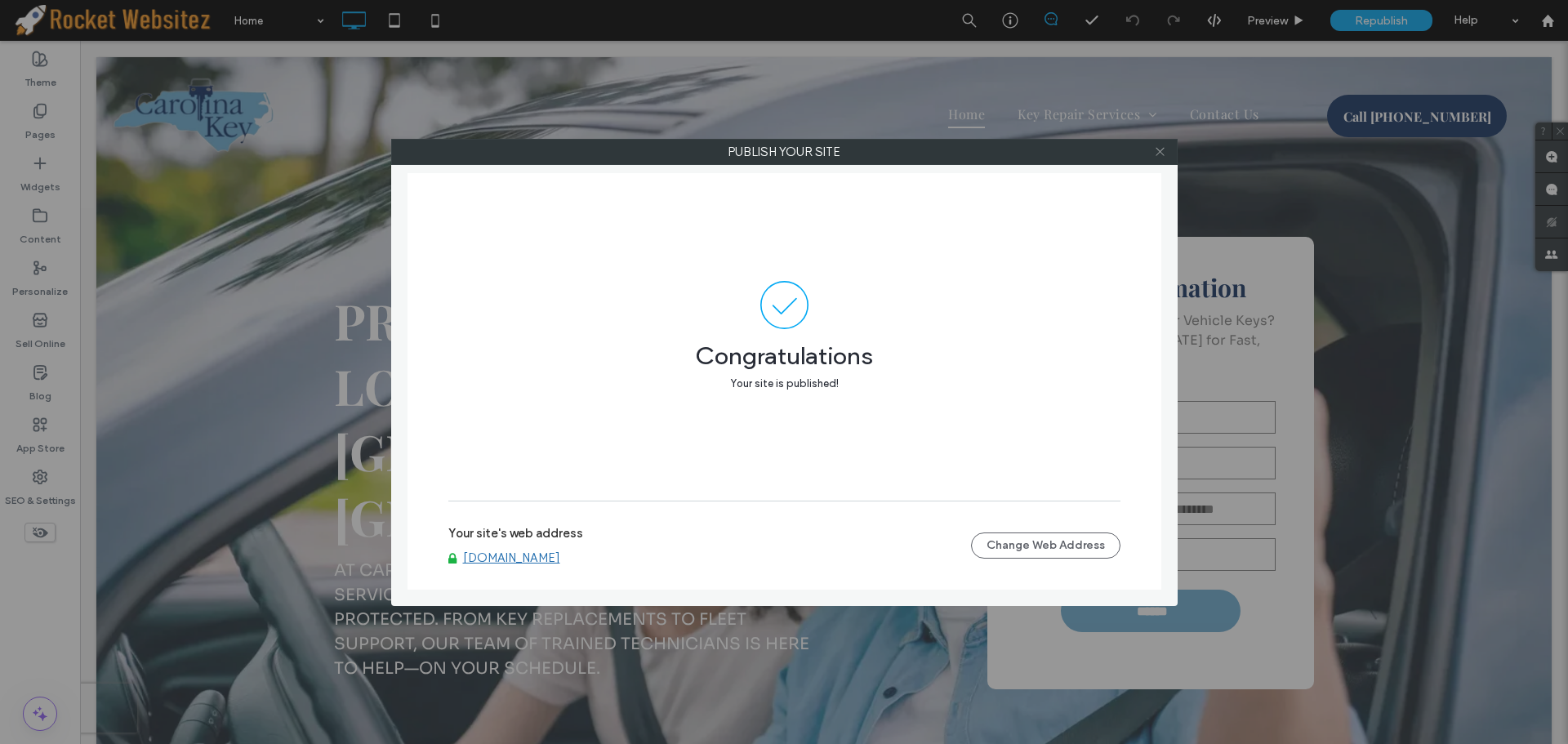
click at [1159, 153] on icon at bounding box center [1159, 151] width 13 height 13
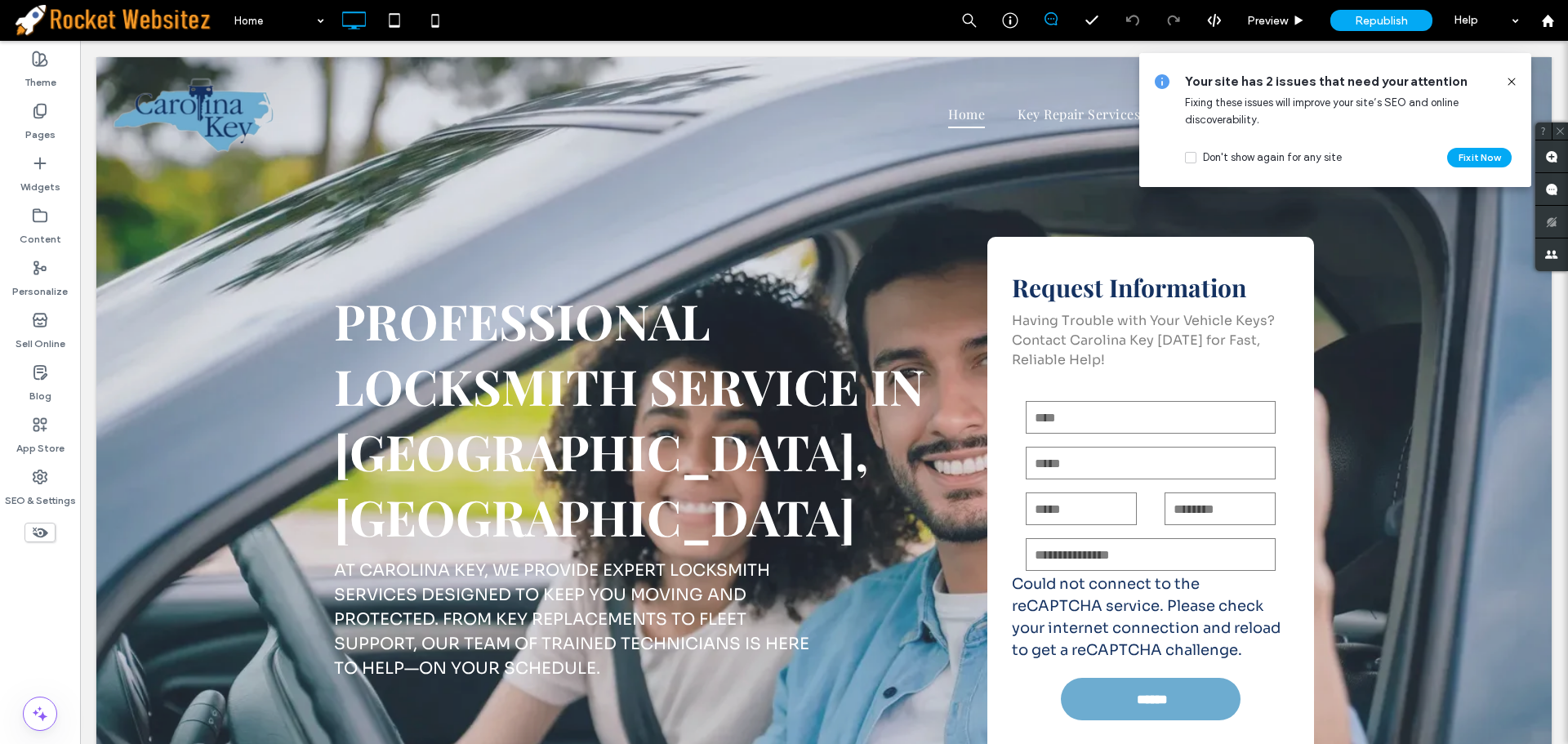
click at [1508, 85] on use at bounding box center [1511, 81] width 8 height 8
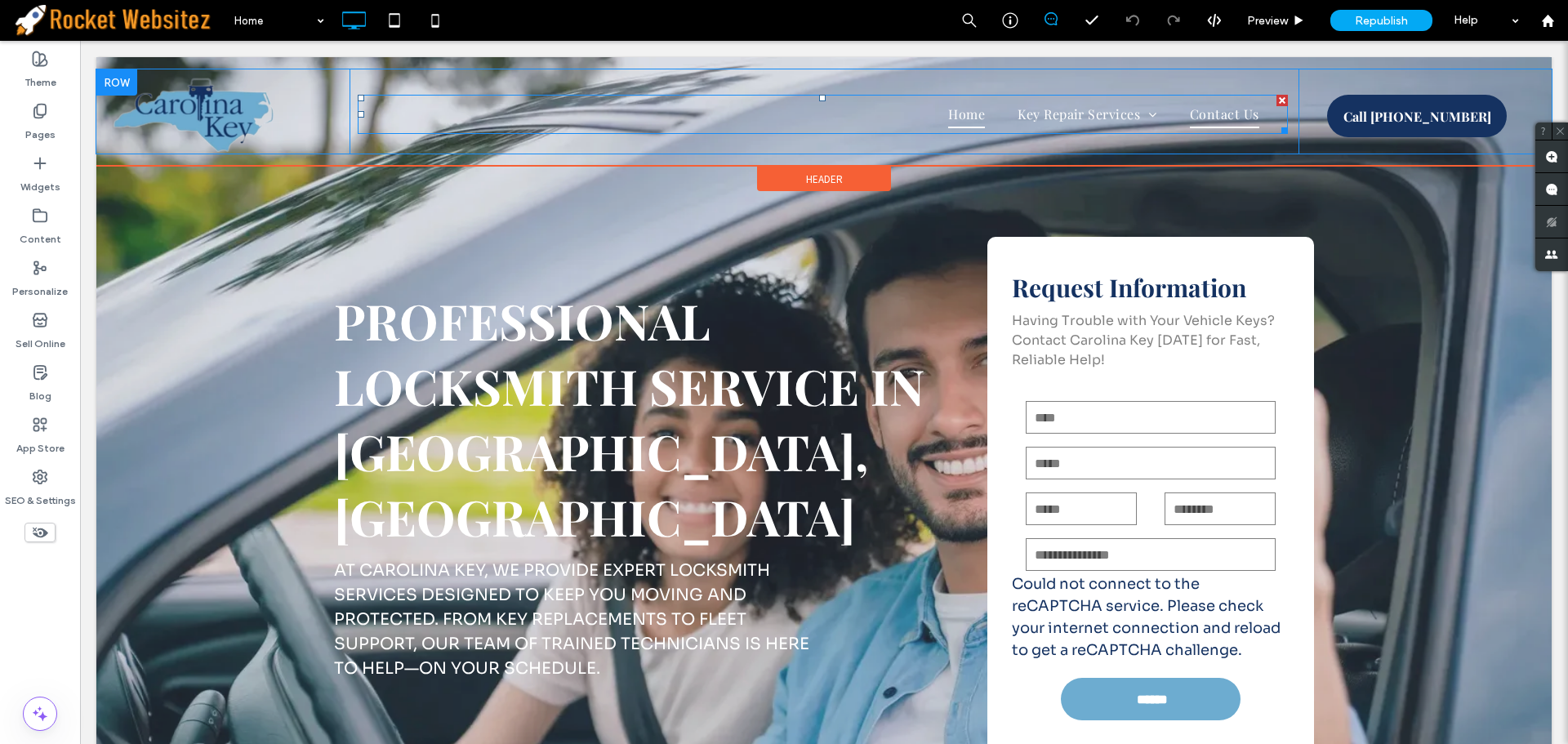
click at [1212, 117] on span "Contact Us" at bounding box center [1225, 114] width 70 height 28
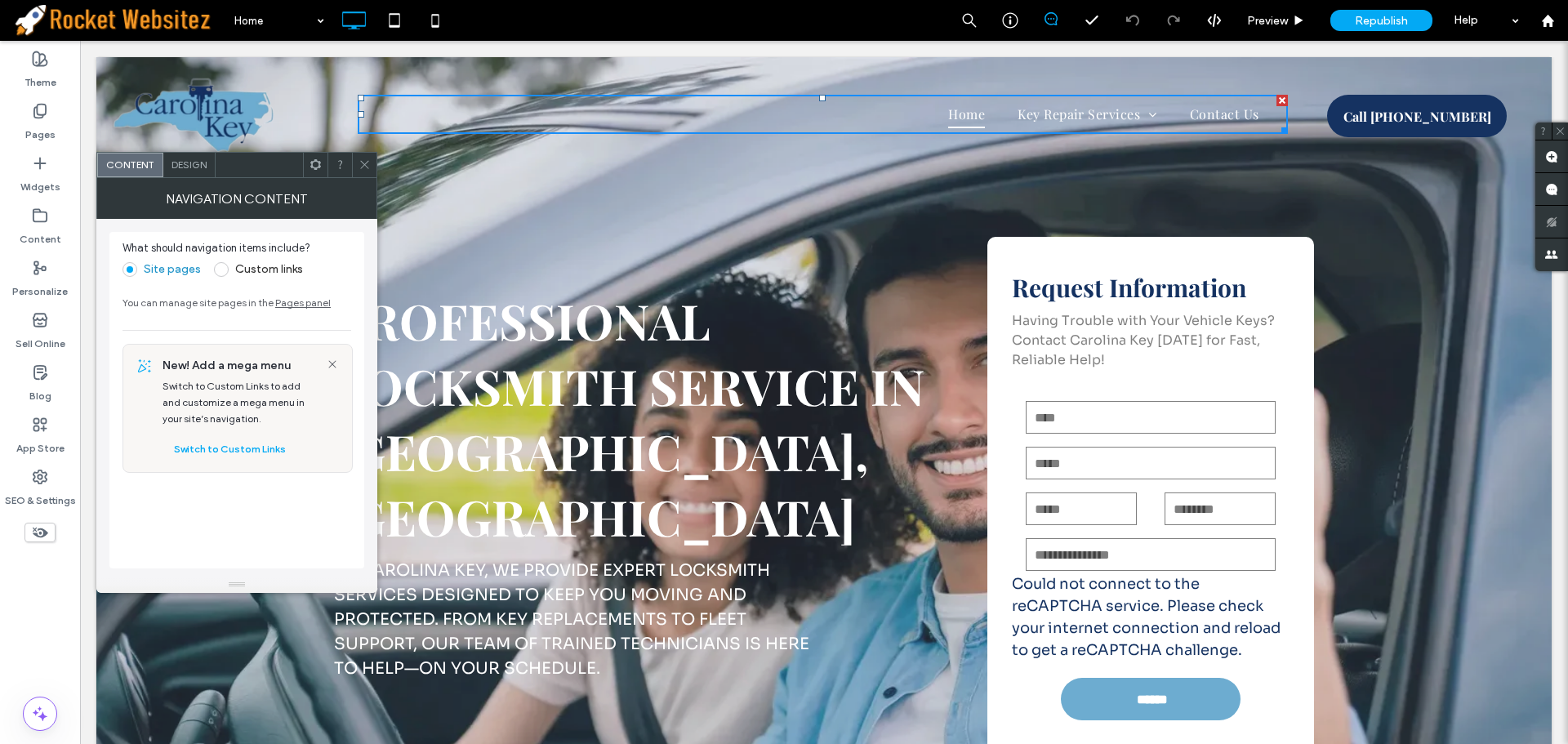
click at [360, 172] on span at bounding box center [364, 164] width 13 height 24
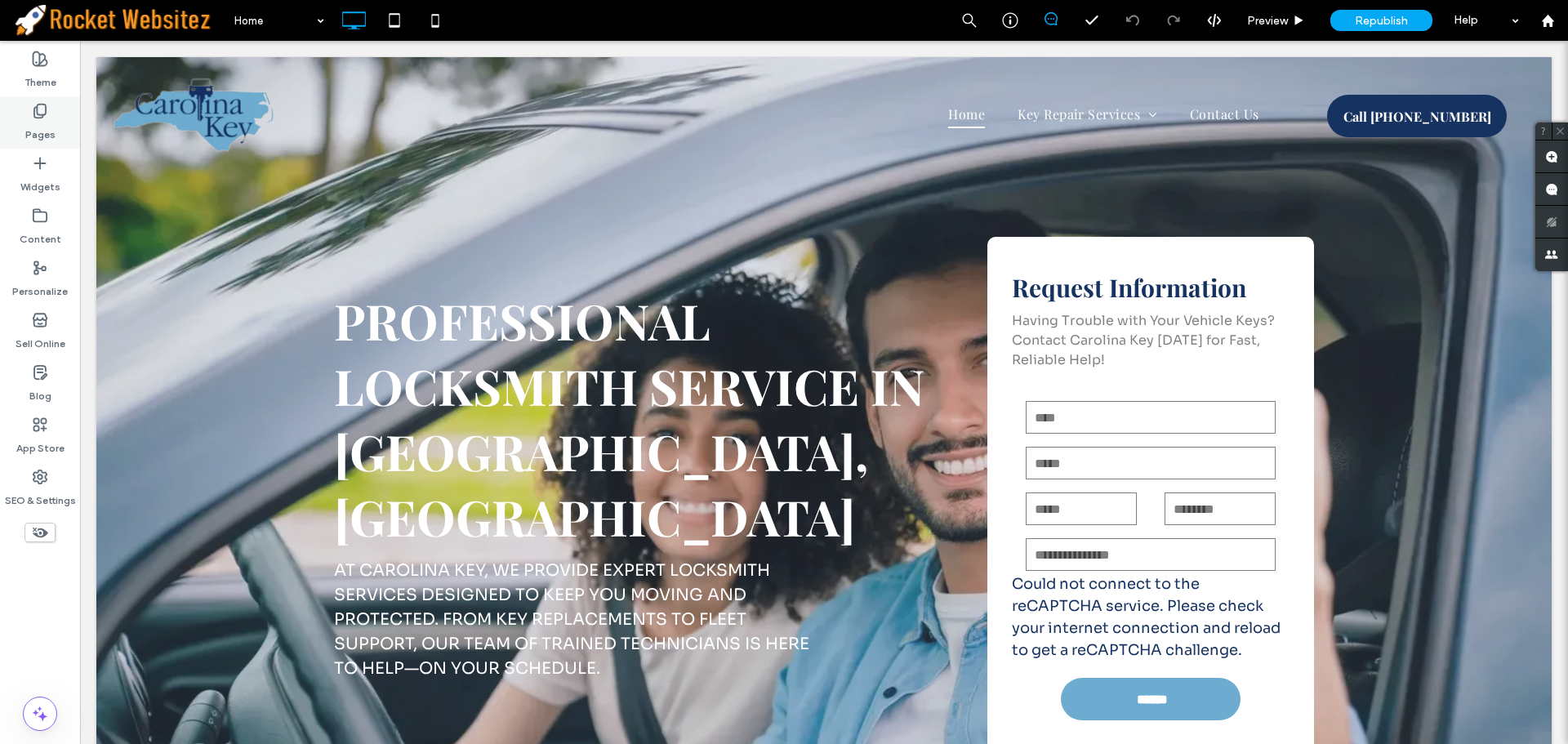
click at [42, 115] on use at bounding box center [41, 111] width 12 height 14
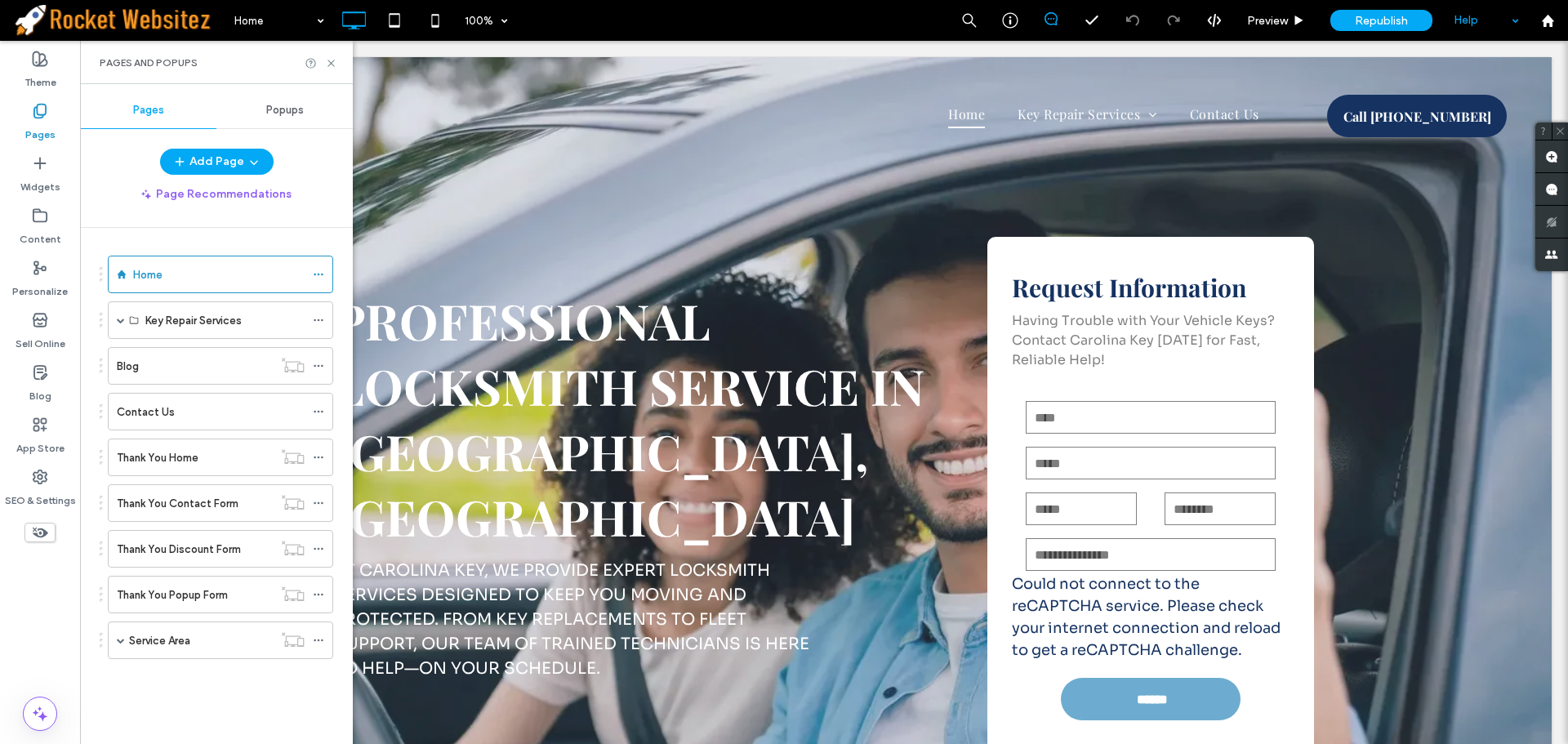
click at [1457, 18] on div "Help" at bounding box center [1486, 20] width 82 height 41
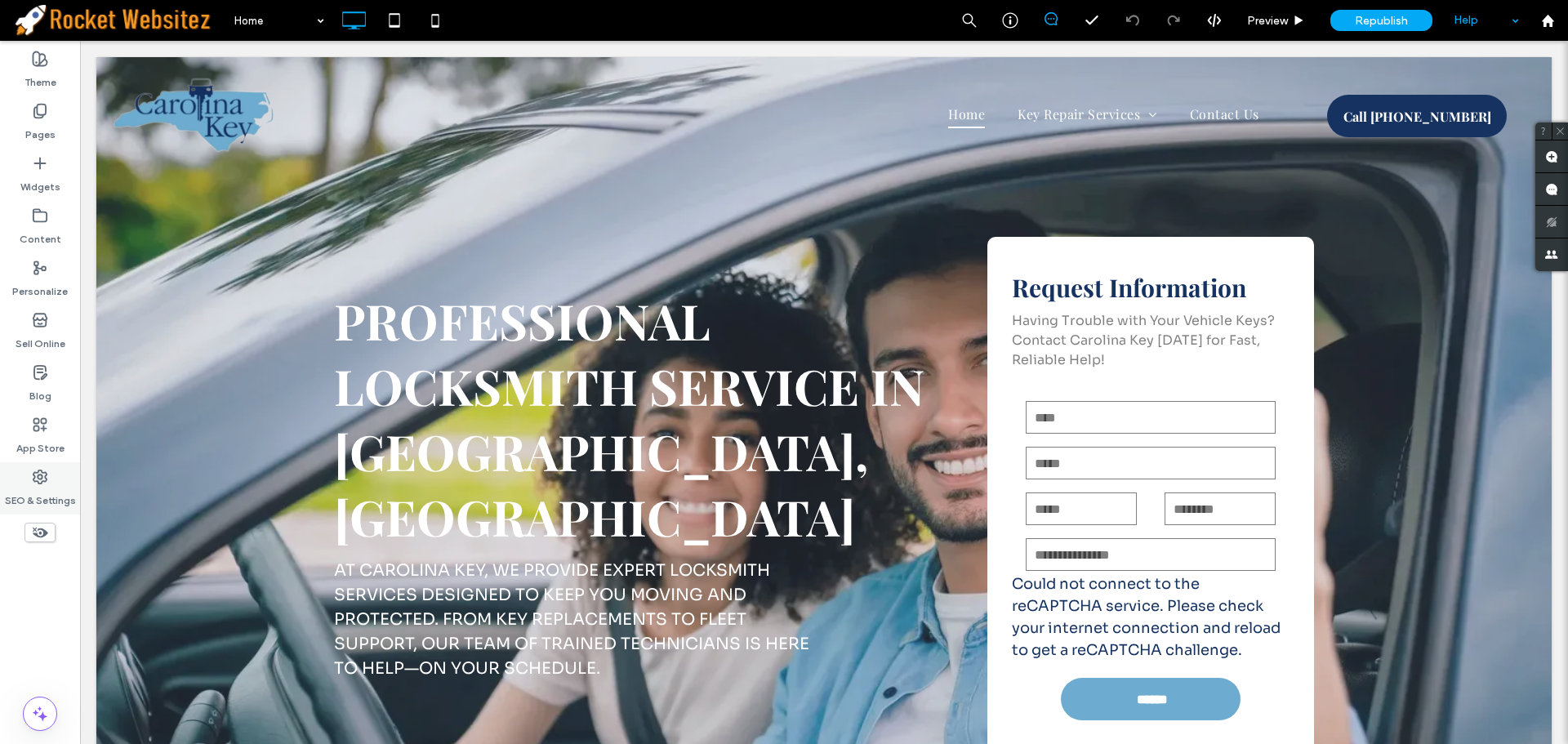
click at [45, 476] on use at bounding box center [41, 477] width 14 height 14
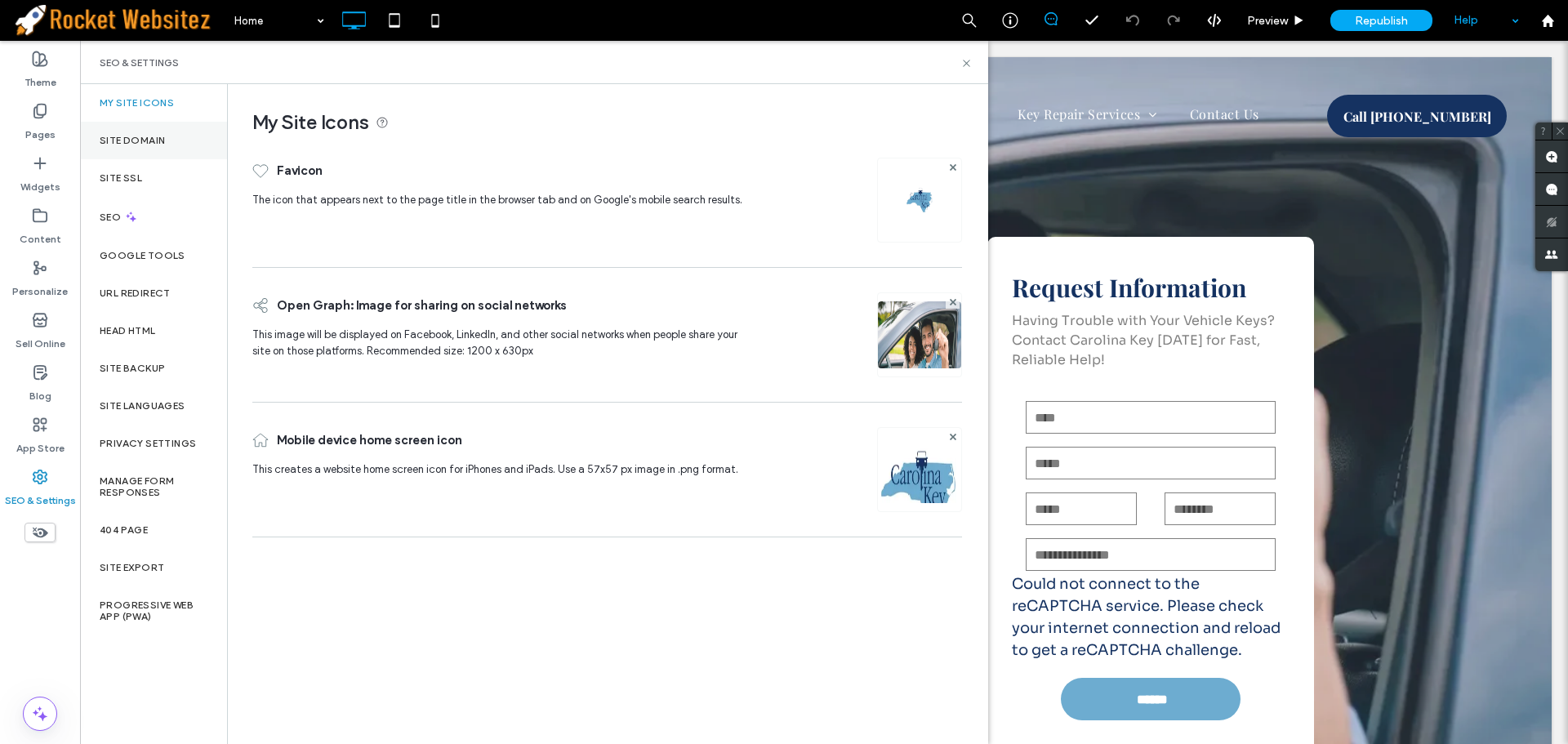
click at [149, 156] on div "Site Domain" at bounding box center [154, 140] width 147 height 38
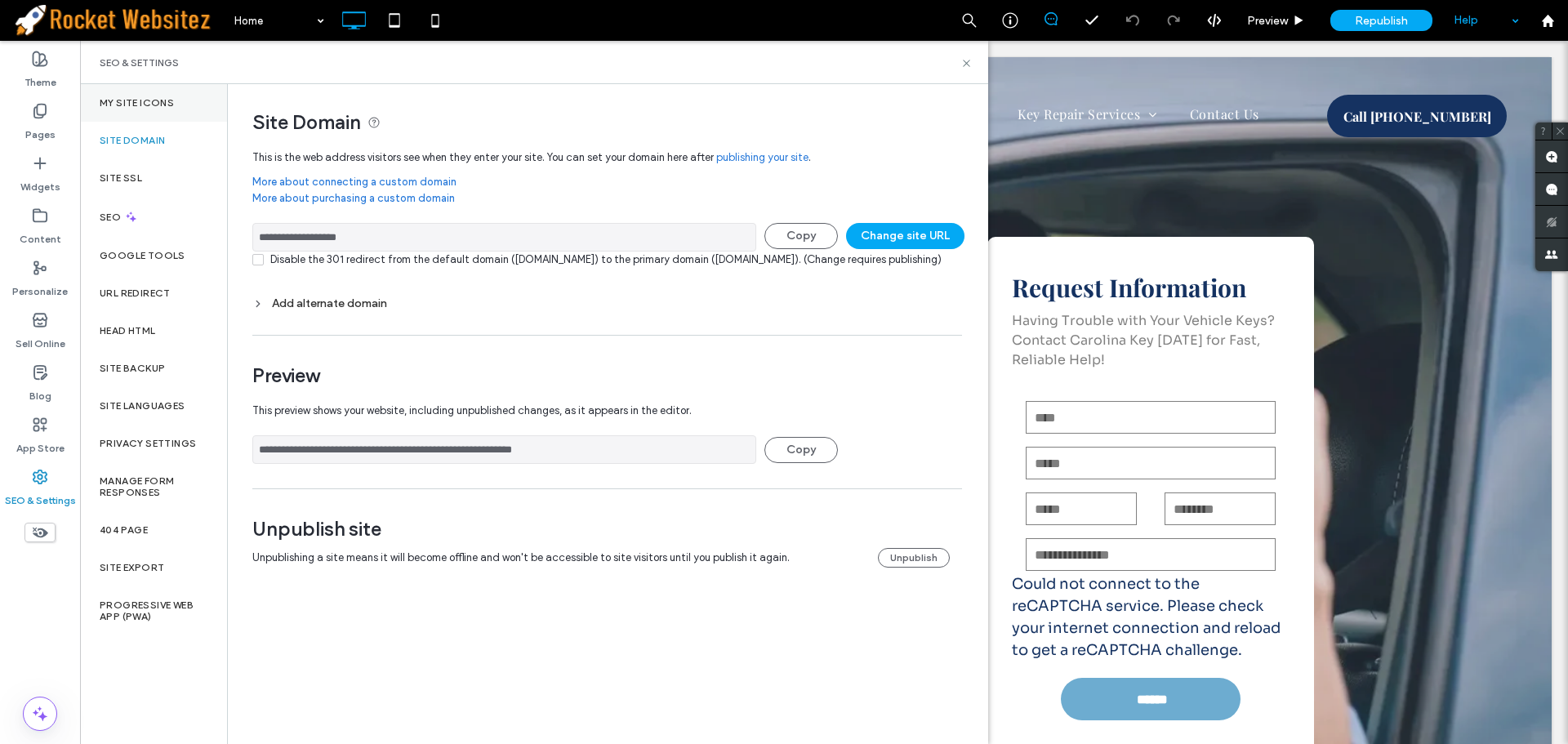
click at [134, 105] on label "My Site Icons" at bounding box center [136, 103] width 74 height 12
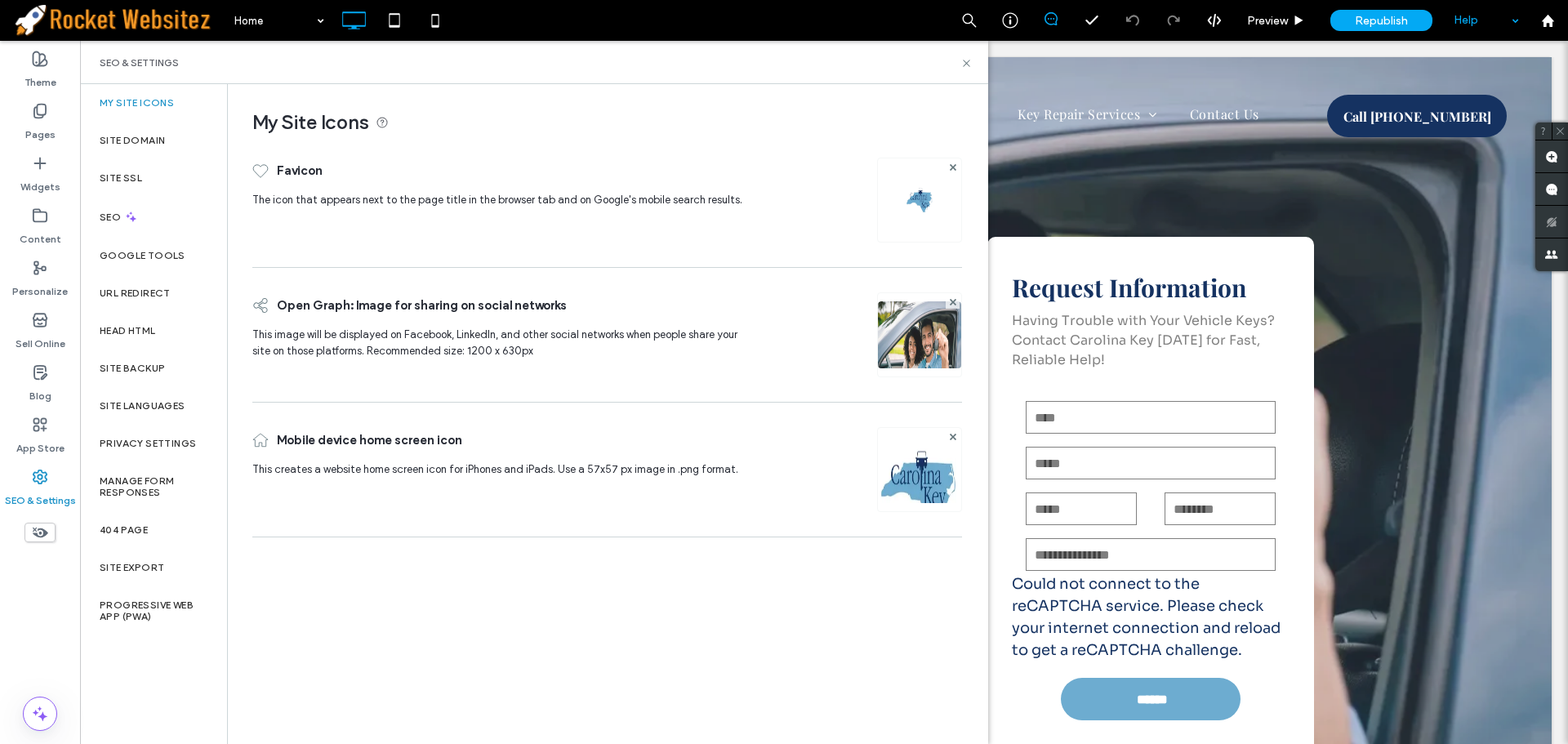
click at [1480, 22] on div "Help" at bounding box center [1486, 20] width 82 height 41
